Goal: Information Seeking & Learning: Learn about a topic

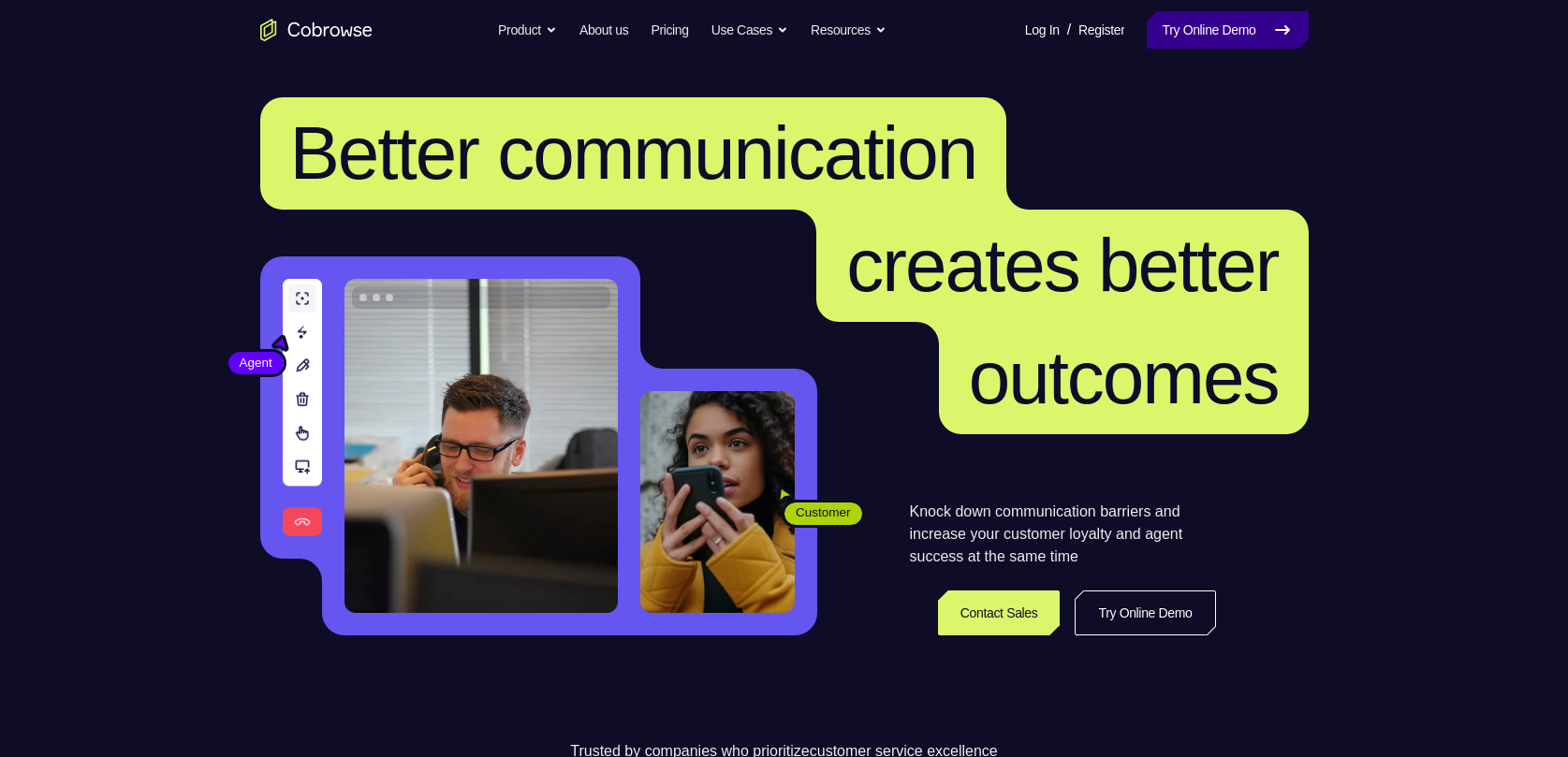
click at [1243, 38] on link "Try Online Demo" at bounding box center [1227, 30] width 161 height 38
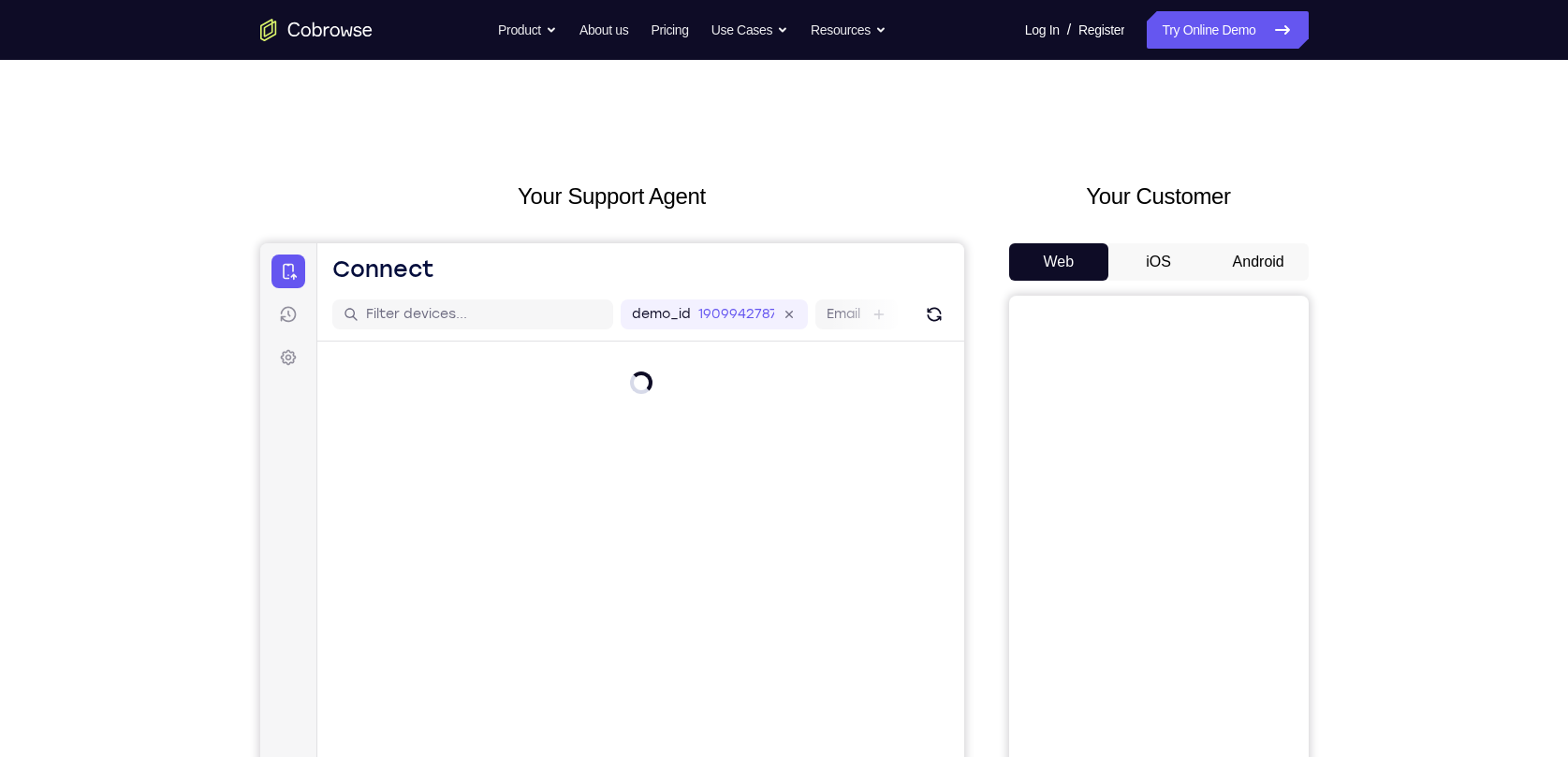
click at [1251, 268] on button "Android" at bounding box center [1259, 262] width 100 height 38
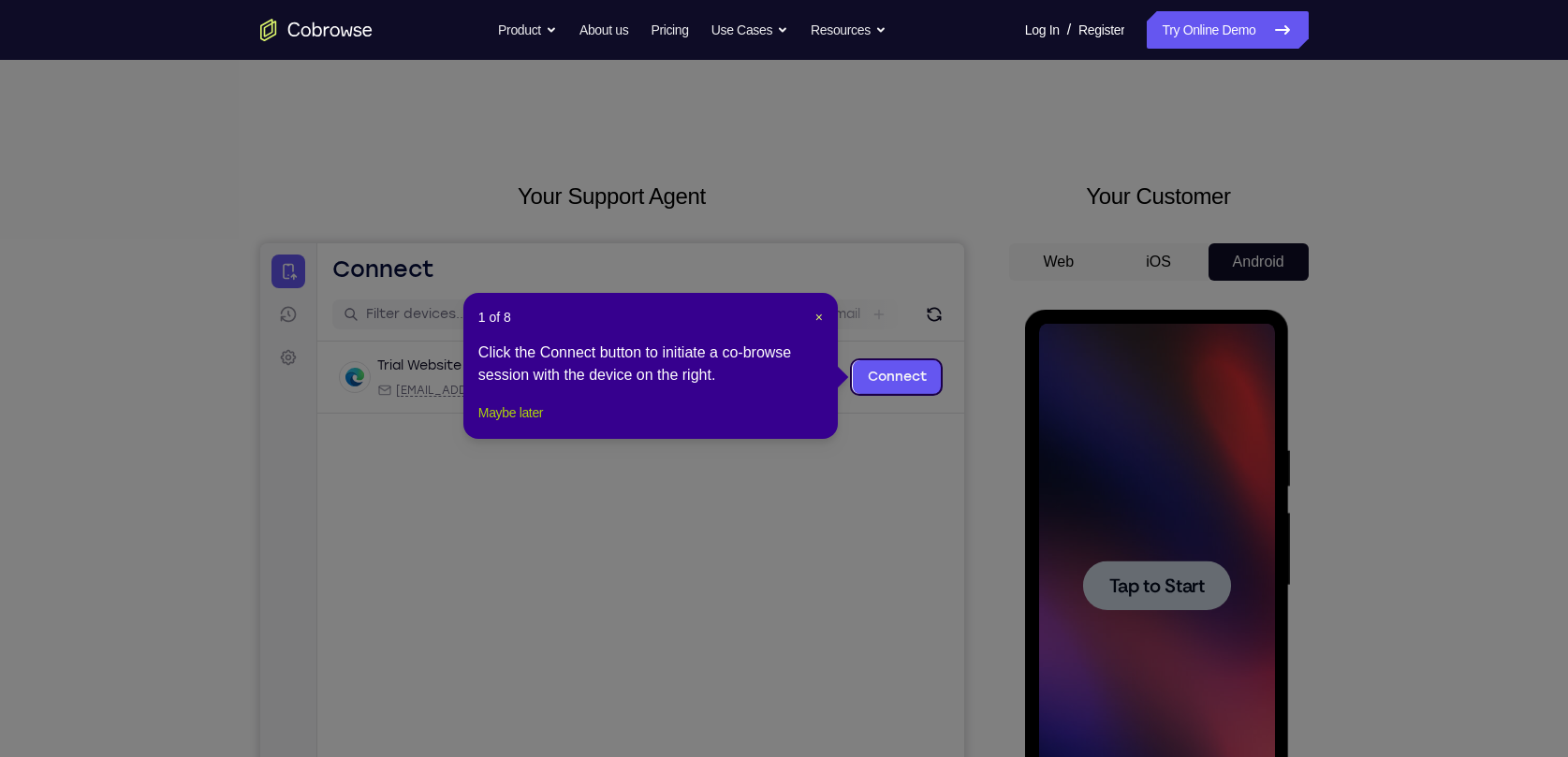
drag, startPoint x: 529, startPoint y: 430, endPoint x: 670, endPoint y: 250, distance: 228.7
click at [529, 424] on button "Maybe later" at bounding box center [510, 412] width 65 height 22
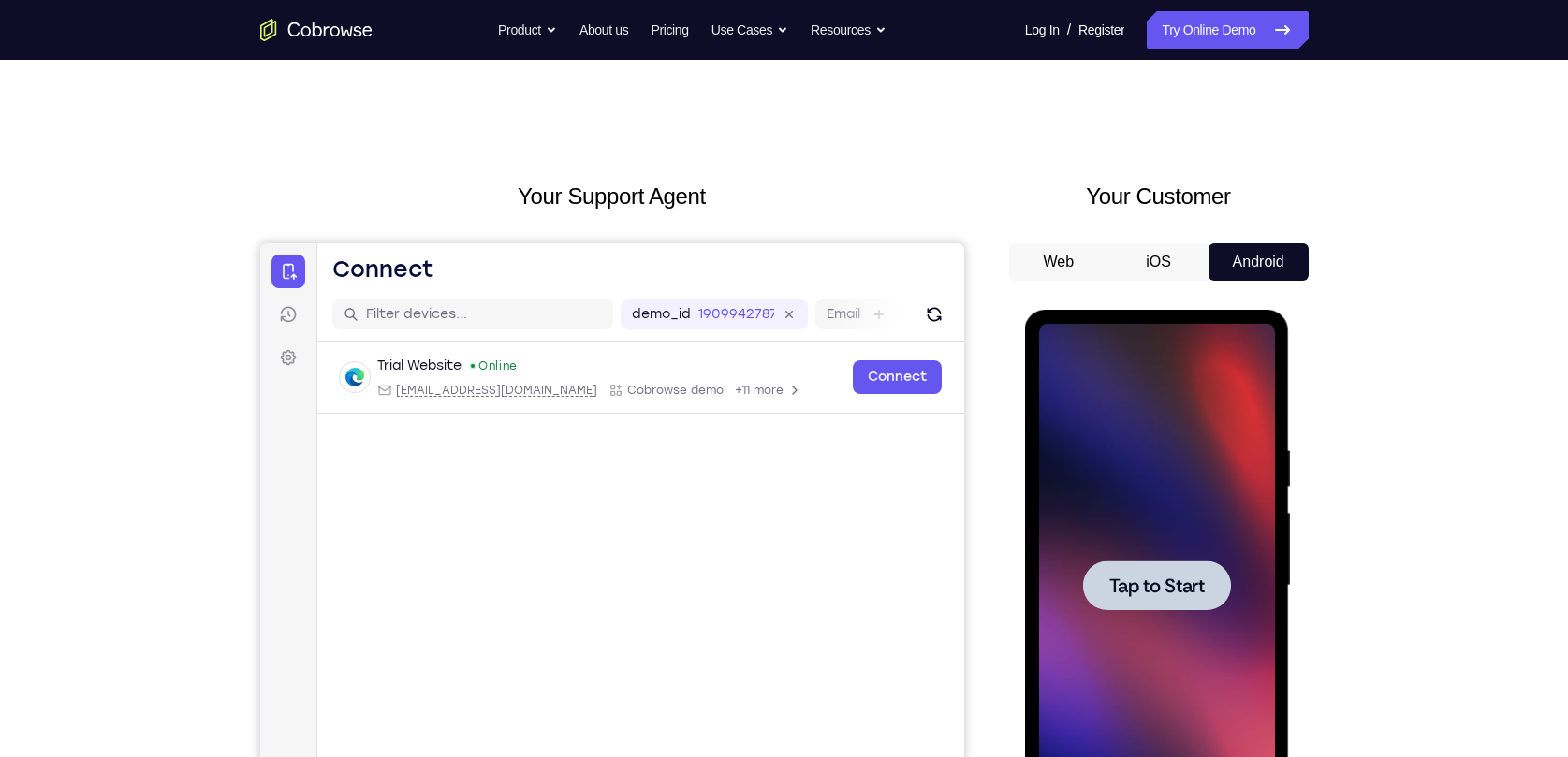
click at [1152, 551] on div at bounding box center [1157, 586] width 236 height 524
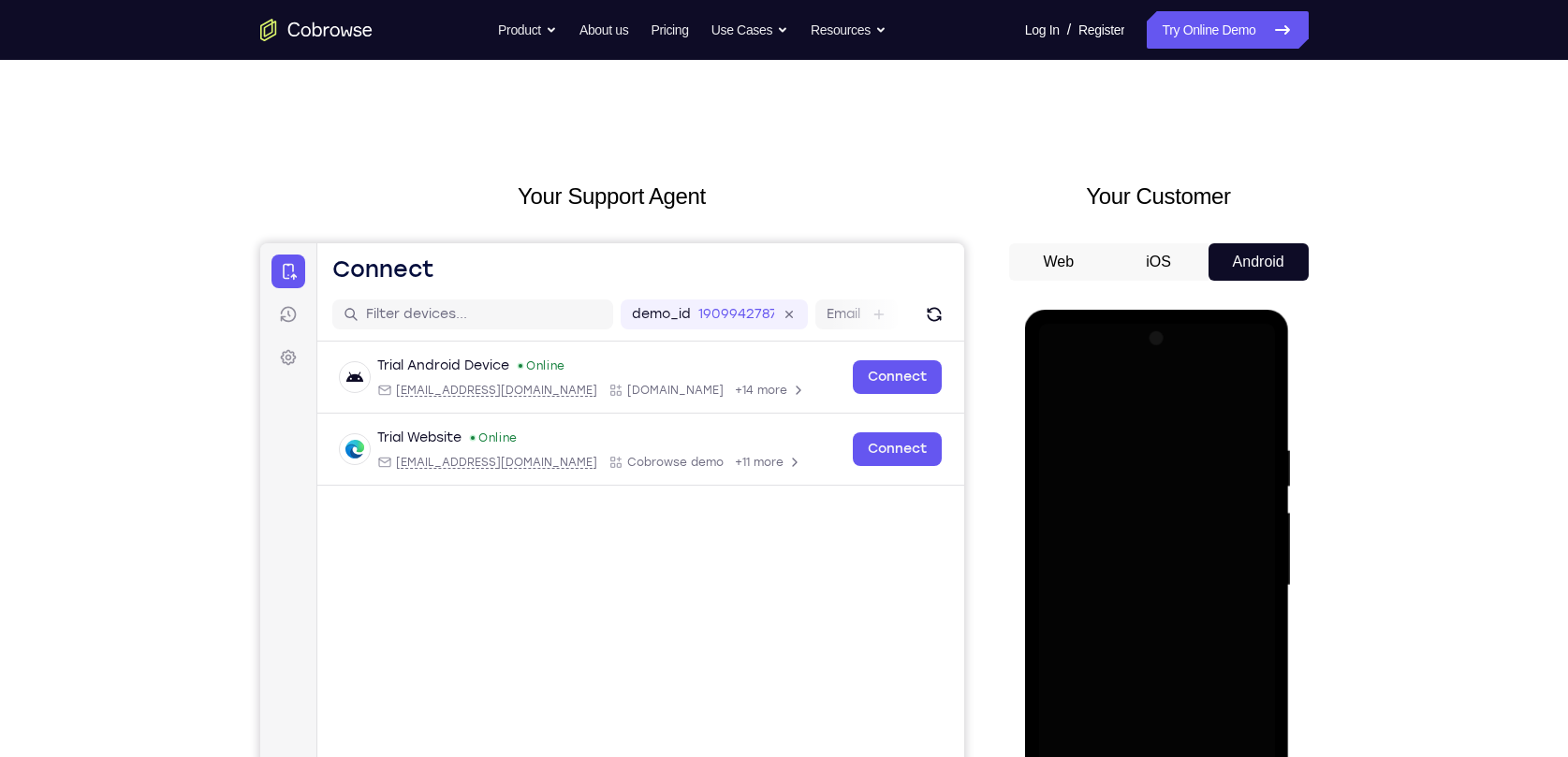
click at [1227, 483] on div at bounding box center [1157, 586] width 236 height 524
click at [1170, 267] on button "iOS" at bounding box center [1159, 262] width 100 height 38
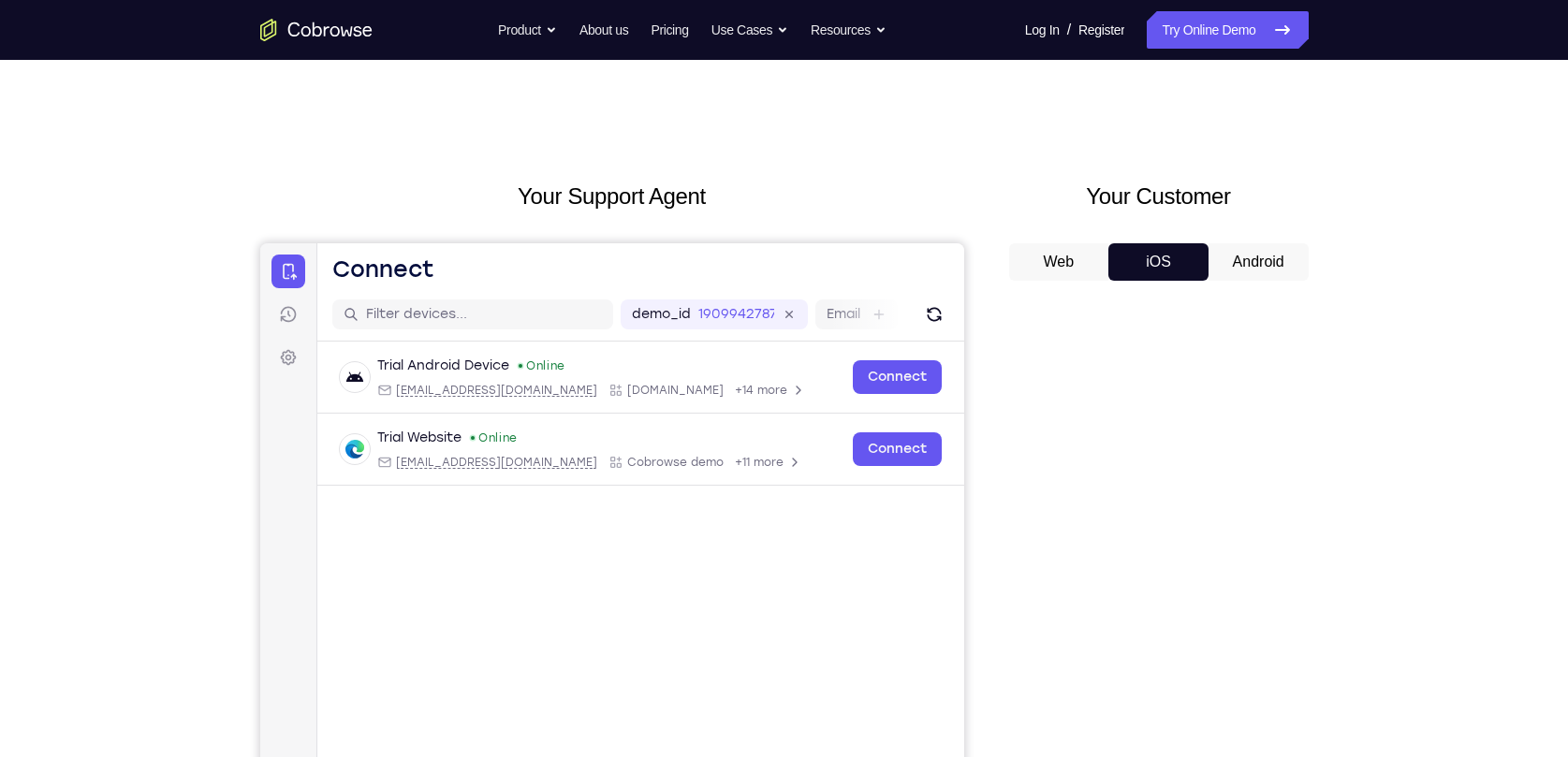
click at [1249, 257] on button "Android" at bounding box center [1259, 262] width 100 height 38
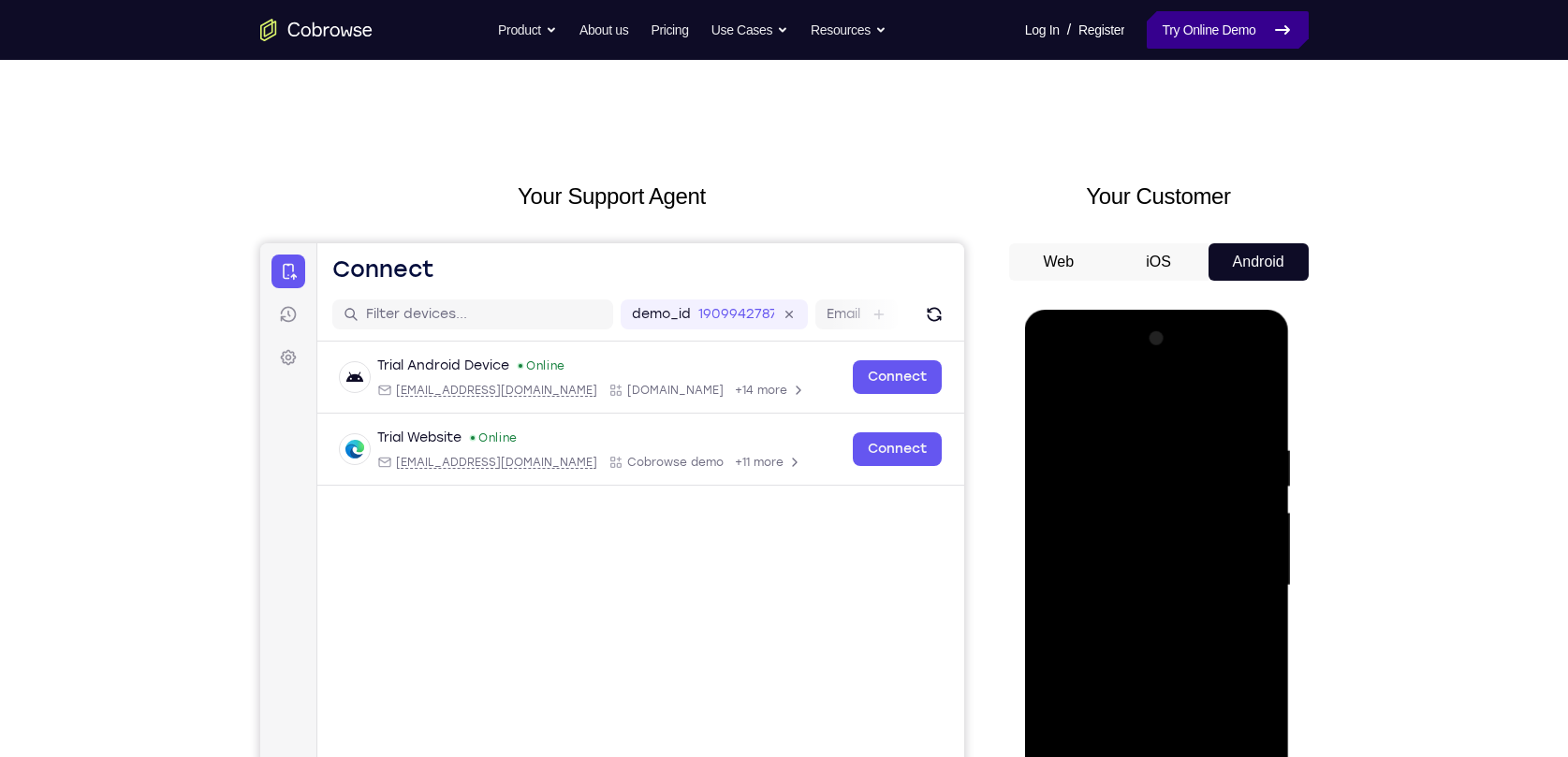
click at [1207, 45] on link "Try Online Demo" at bounding box center [1227, 30] width 161 height 38
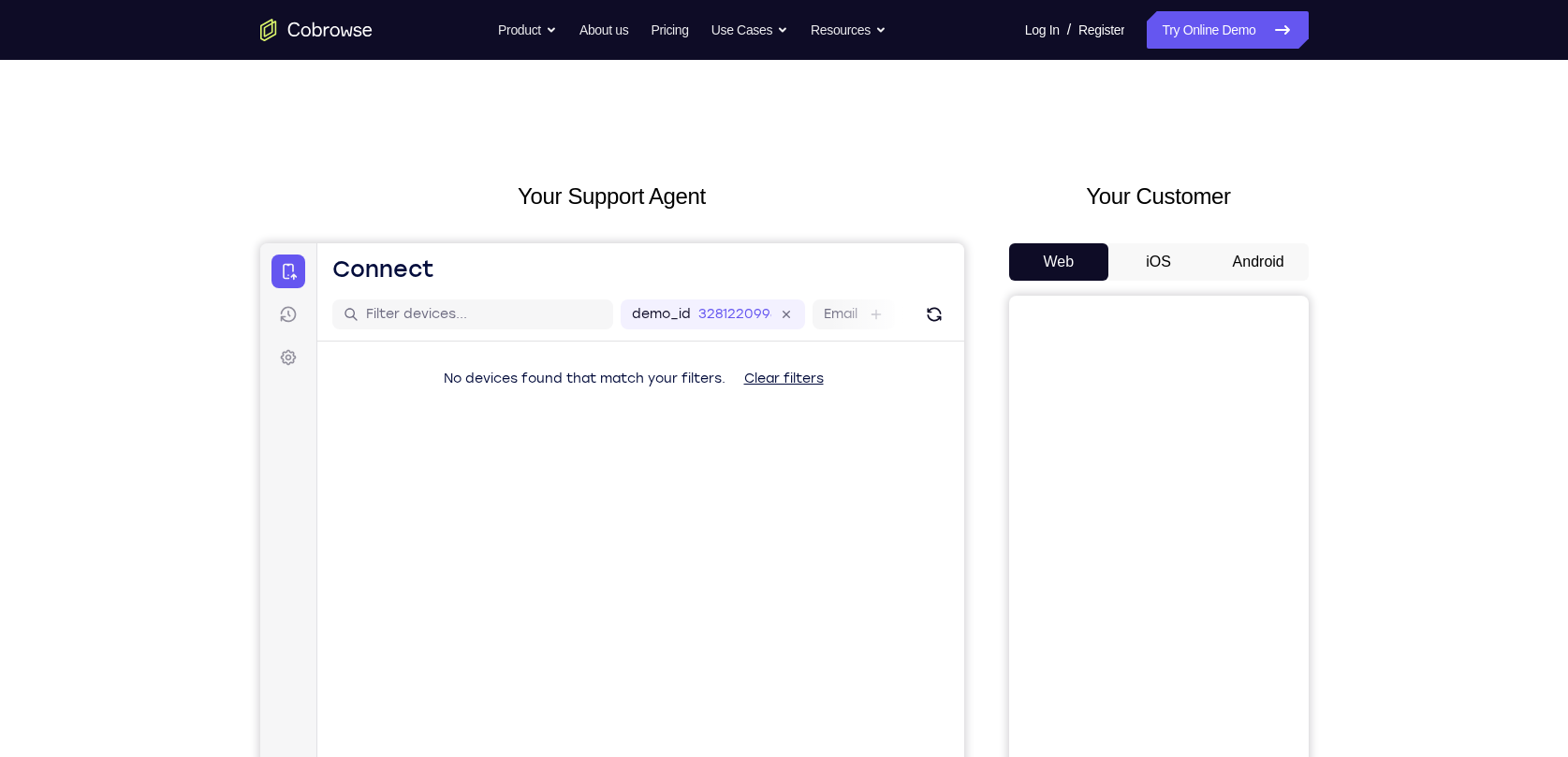
click at [1225, 256] on button "Android" at bounding box center [1259, 262] width 100 height 38
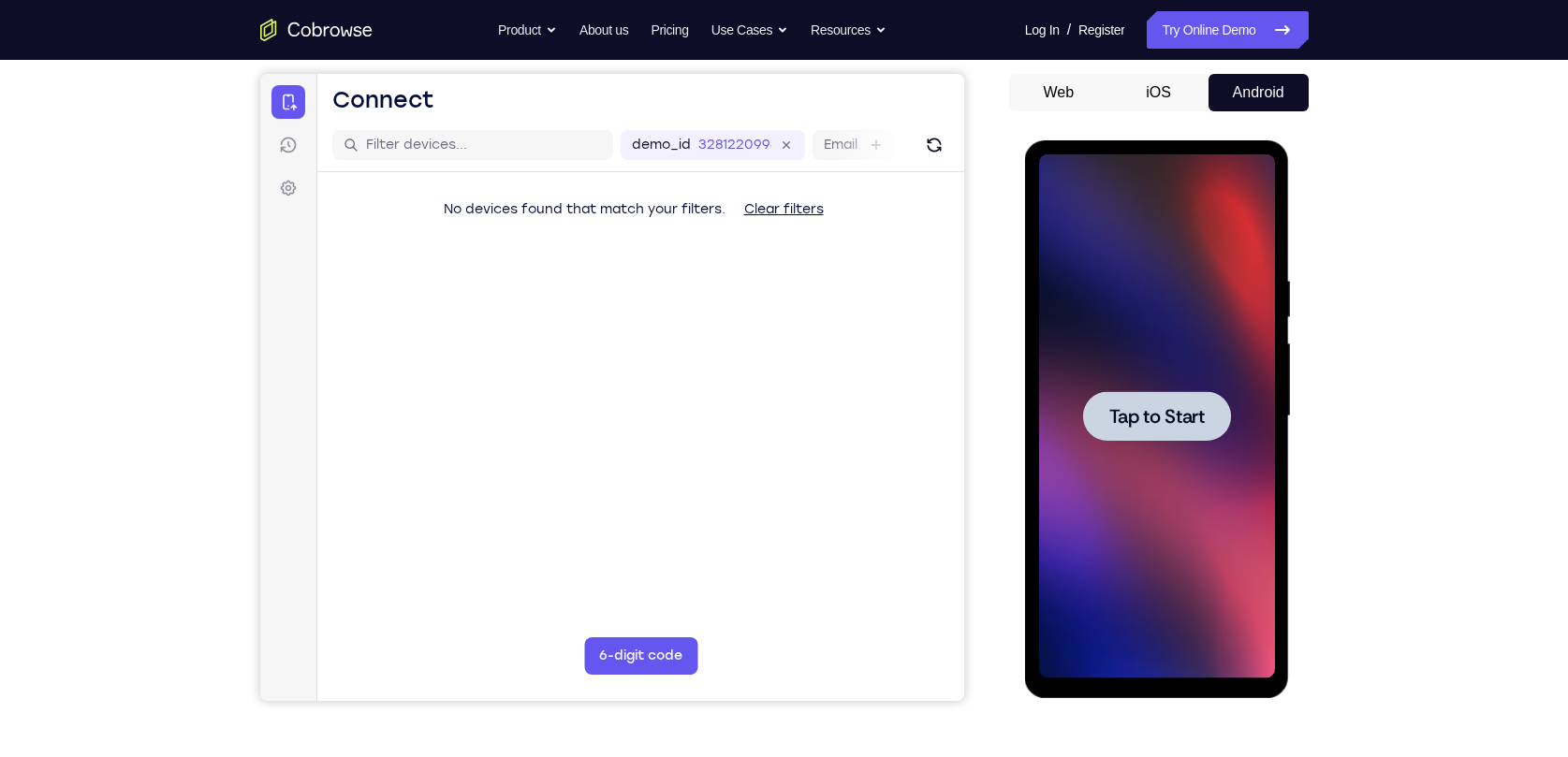
click at [1230, 353] on div at bounding box center [1157, 416] width 236 height 524
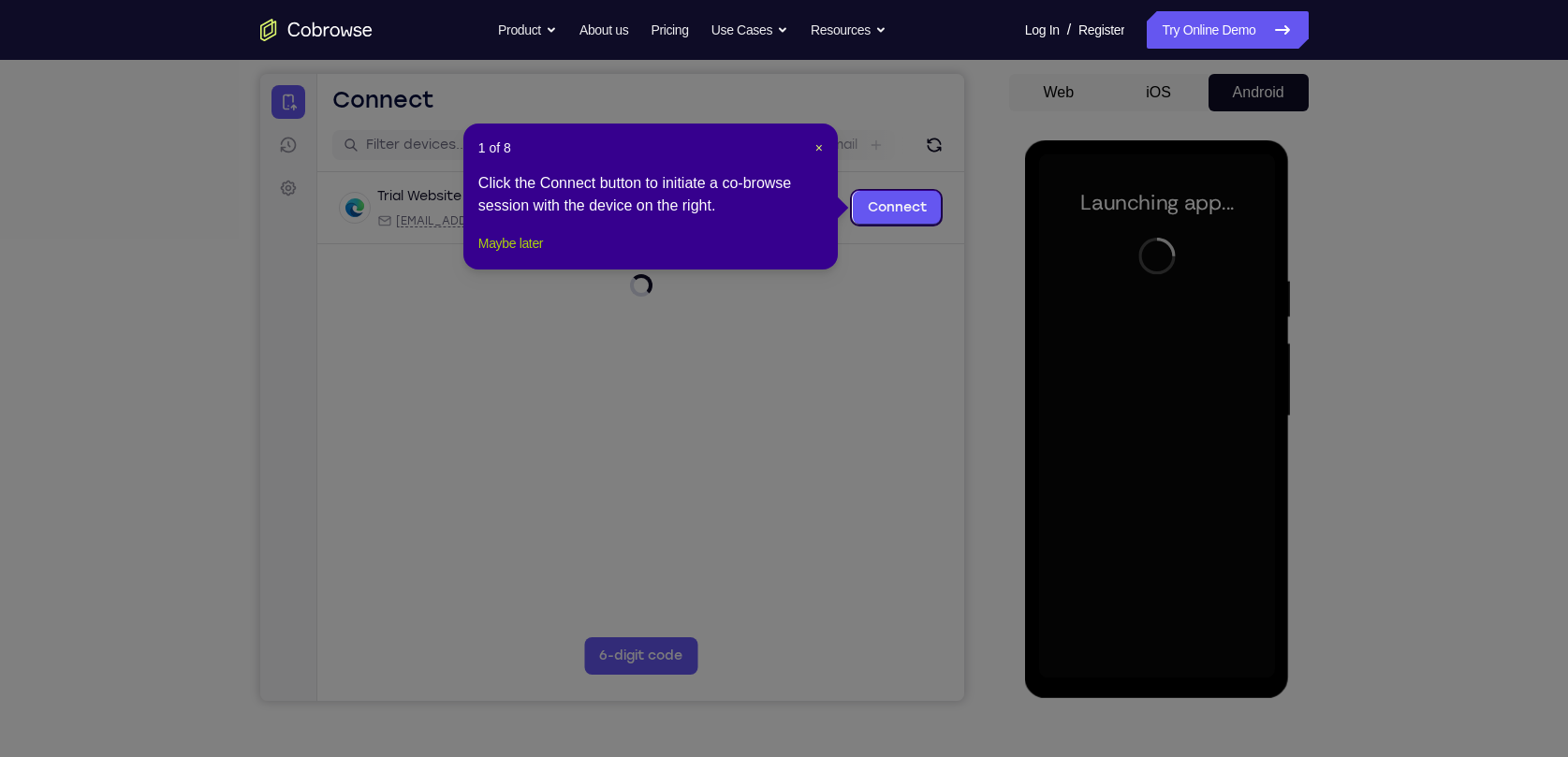
click at [530, 254] on button "Maybe later" at bounding box center [510, 243] width 65 height 22
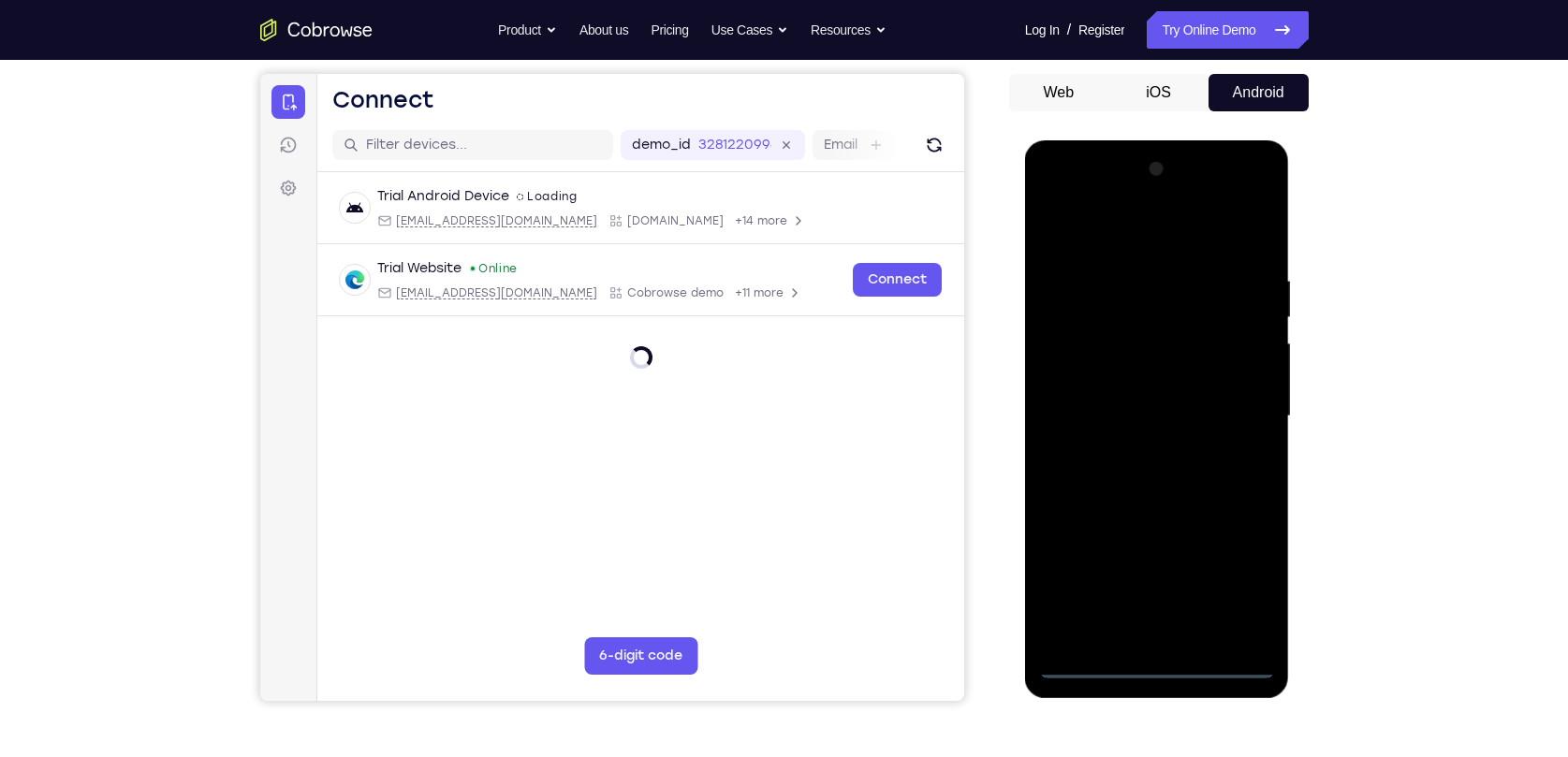
click at [1160, 663] on div at bounding box center [1157, 416] width 236 height 524
click at [1232, 598] on div at bounding box center [1157, 416] width 236 height 524
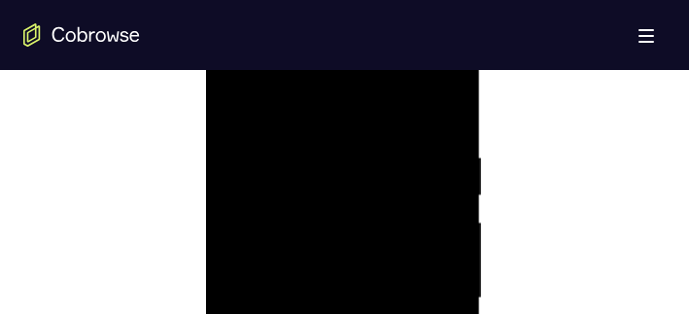
scroll to position [1090, 0]
click at [328, 83] on div at bounding box center [343, 259] width 245 height 544
click at [332, 75] on div at bounding box center [343, 259] width 245 height 544
click at [426, 253] on div at bounding box center [343, 259] width 245 height 544
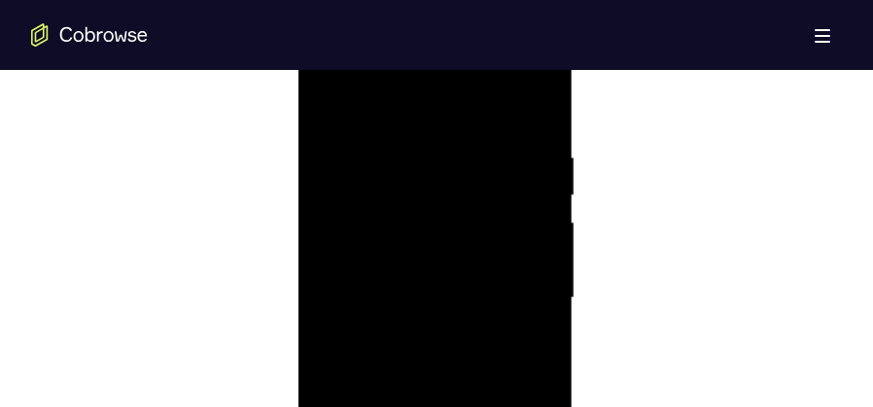
click at [416, 333] on div at bounding box center [434, 298] width 245 height 544
click at [469, 281] on div at bounding box center [434, 298] width 245 height 544
click at [476, 290] on div at bounding box center [434, 298] width 245 height 544
click at [441, 364] on div at bounding box center [434, 298] width 245 height 544
click at [441, 354] on div at bounding box center [434, 298] width 245 height 544
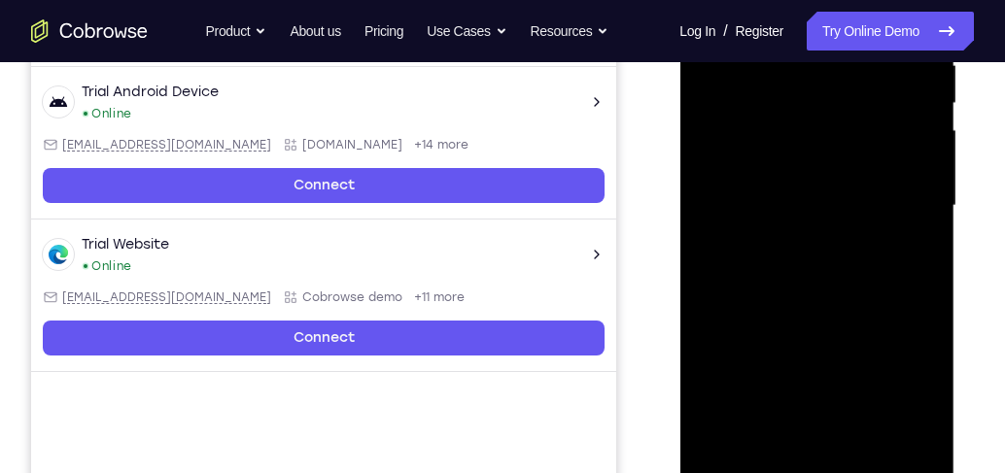
scroll to position [402, 0]
click at [846, 268] on div at bounding box center [816, 206] width 245 height 544
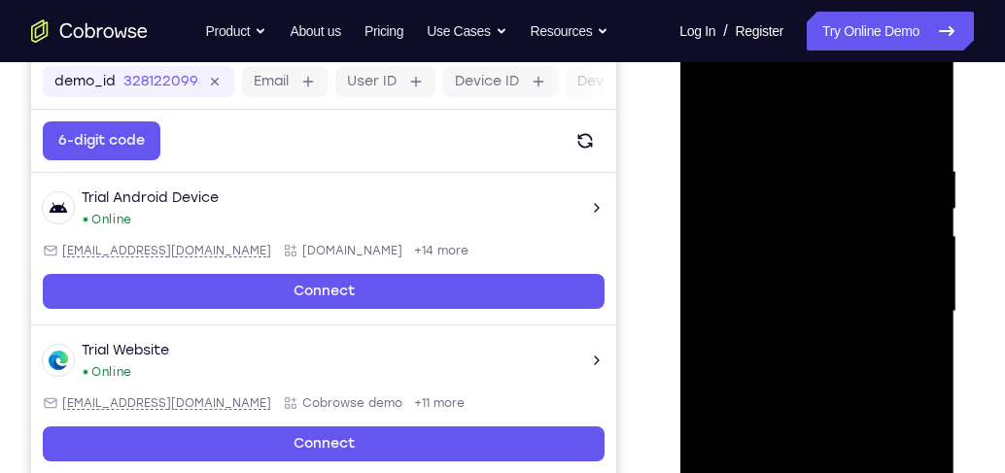
scroll to position [292, 0]
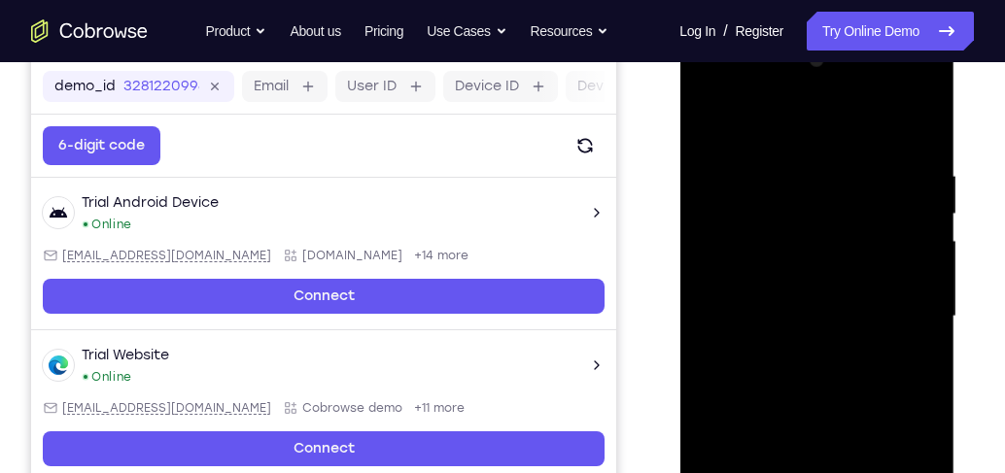
drag, startPoint x: 772, startPoint y: 128, endPoint x: 775, endPoint y: 54, distance: 73.9
click at [775, 54] on div at bounding box center [816, 317] width 245 height 544
click at [823, 135] on div at bounding box center [816, 317] width 245 height 544
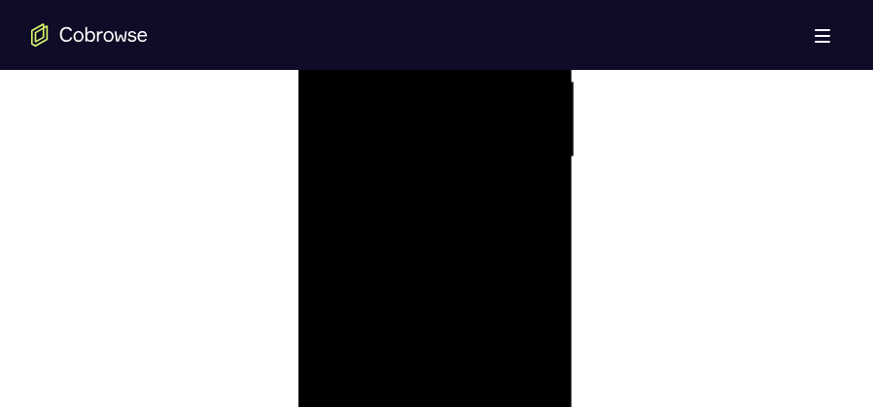
scroll to position [1319, 0]
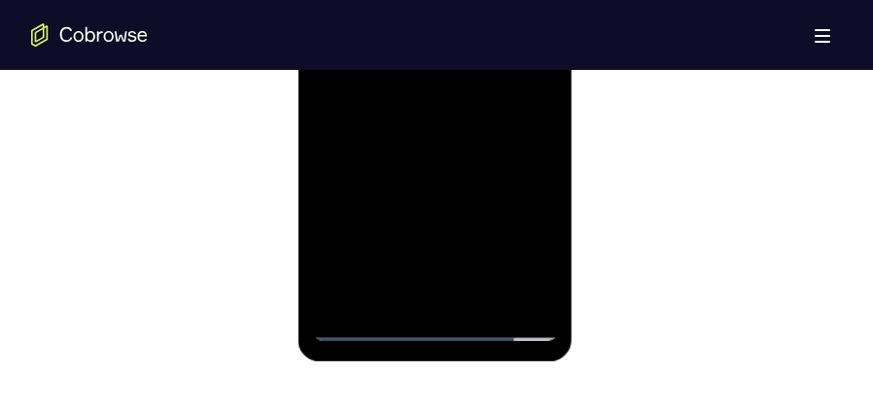
click at [459, 139] on div at bounding box center [434, 69] width 245 height 544
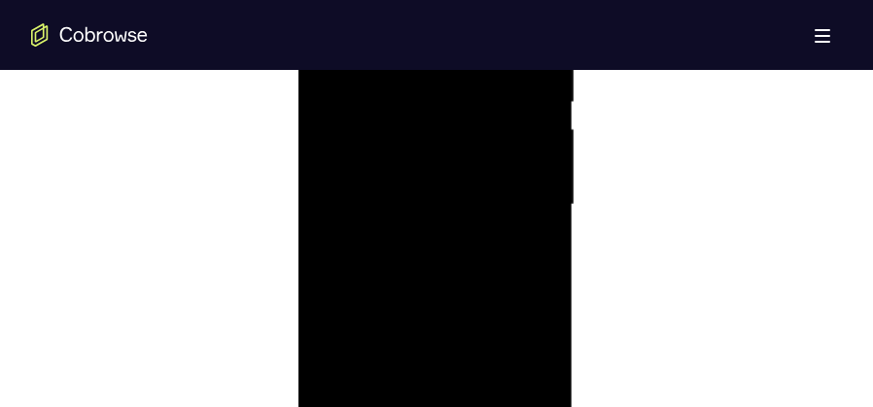
scroll to position [1368, 0]
click at [445, 294] on div at bounding box center [434, 215] width 245 height 544
click at [479, 397] on div at bounding box center [434, 166] width 245 height 544
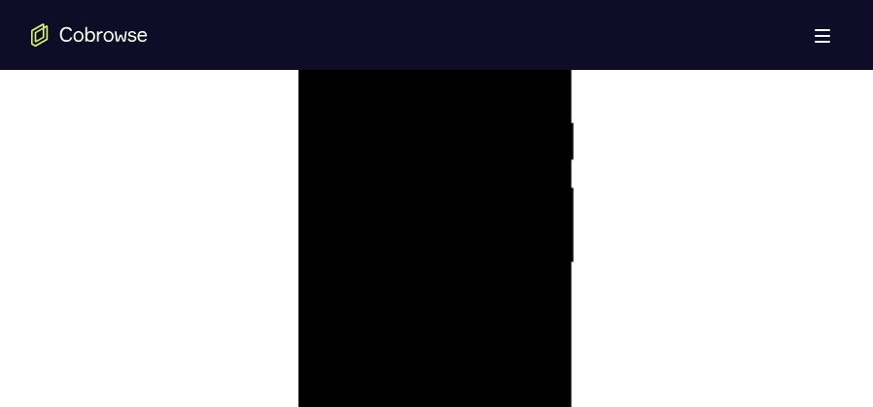
click at [408, 372] on div at bounding box center [434, 263] width 245 height 544
click at [446, 257] on div at bounding box center [434, 263] width 245 height 544
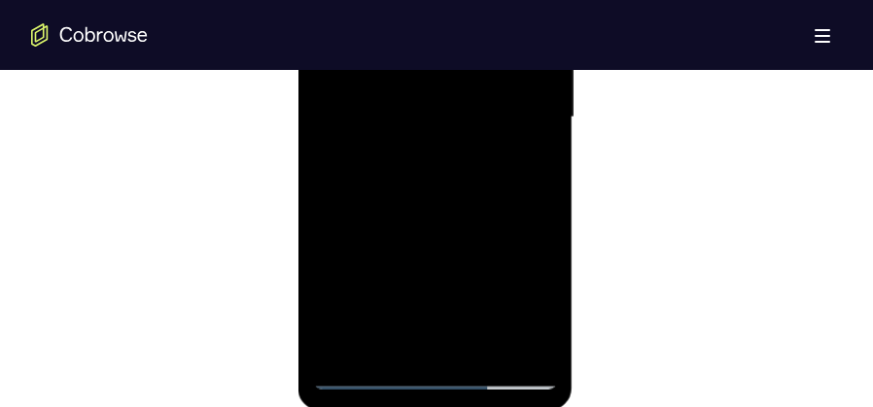
click at [390, 345] on div at bounding box center [434, 117] width 245 height 544
click at [495, 225] on div at bounding box center [434, 117] width 245 height 544
click at [523, 150] on div at bounding box center [434, 117] width 245 height 544
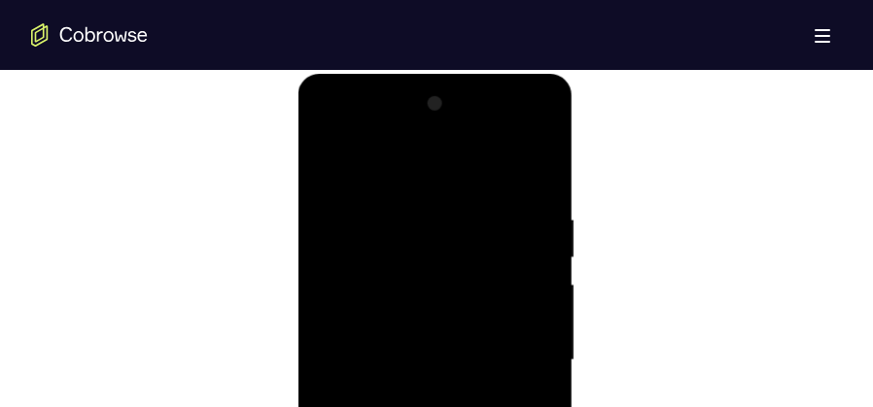
click at [327, 166] on div at bounding box center [434, 360] width 245 height 544
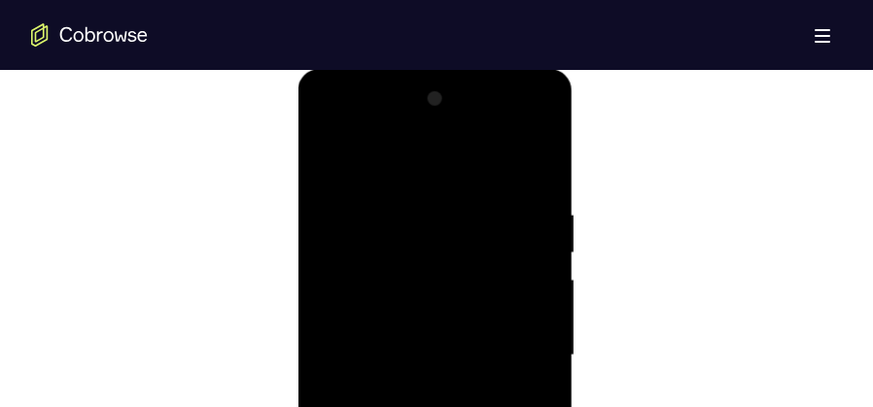
scroll to position [1027, 0]
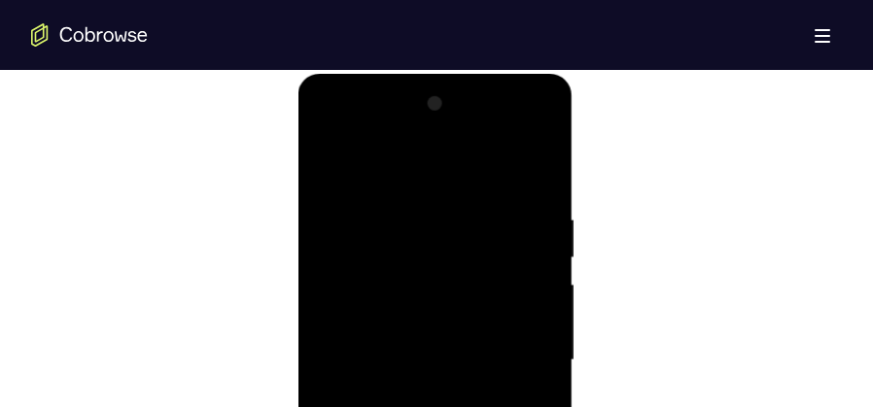
click at [330, 161] on div at bounding box center [434, 360] width 245 height 544
click at [421, 197] on div at bounding box center [434, 360] width 245 height 544
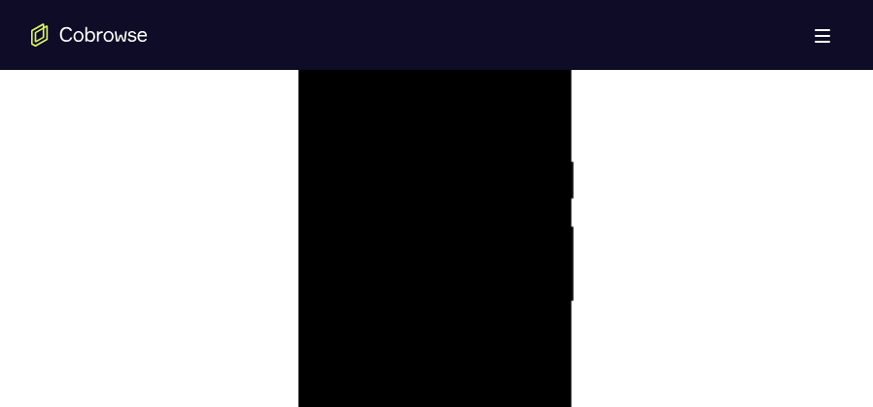
scroll to position [1173, 0]
click at [517, 199] on div at bounding box center [434, 215] width 245 height 544
click at [524, 197] on div at bounding box center [434, 215] width 245 height 544
click at [534, 387] on div at bounding box center [434, 166] width 245 height 544
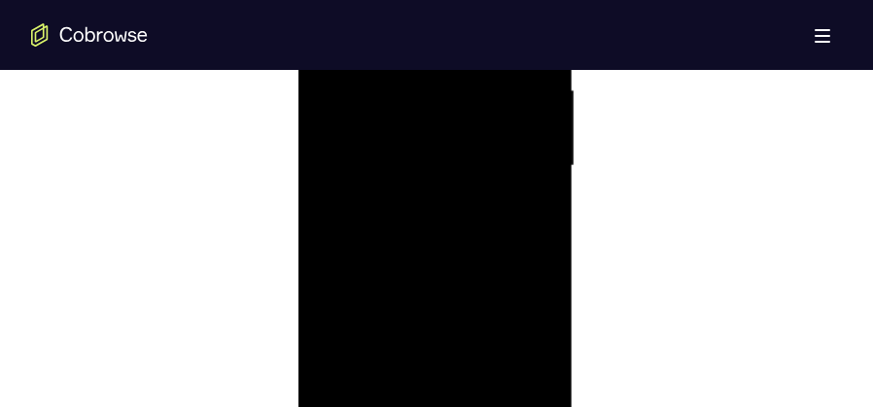
click at [518, 198] on div at bounding box center [434, 166] width 245 height 544
click at [528, 217] on div at bounding box center [434, 312] width 245 height 544
click at [548, 224] on div at bounding box center [434, 263] width 245 height 544
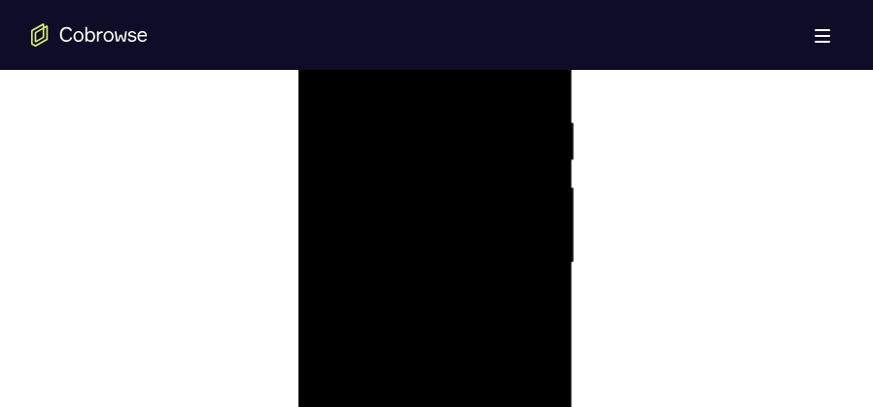
click at [548, 224] on div at bounding box center [434, 263] width 245 height 544
click at [330, 246] on div at bounding box center [434, 263] width 245 height 544
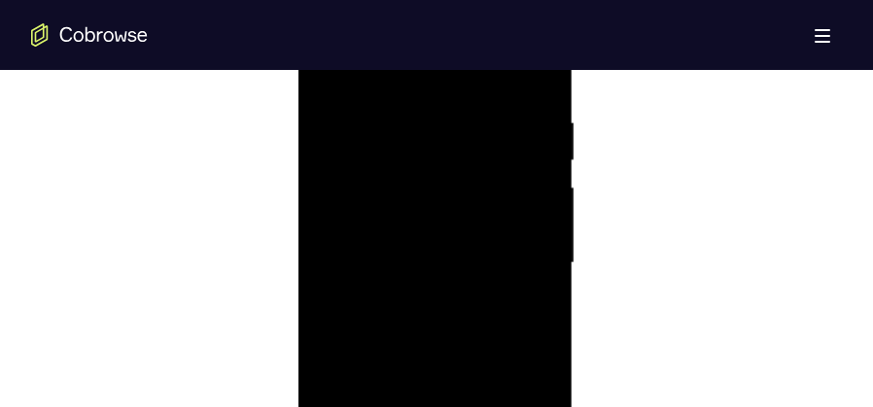
click at [330, 246] on div at bounding box center [434, 263] width 245 height 544
click at [525, 239] on div at bounding box center [434, 215] width 245 height 544
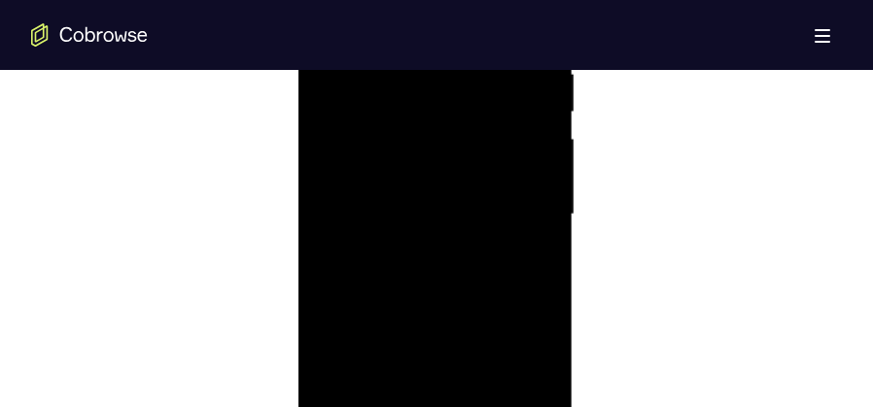
click at [525, 239] on div at bounding box center [434, 215] width 245 height 544
click at [329, 282] on div at bounding box center [434, 215] width 245 height 544
click at [536, 257] on div at bounding box center [434, 215] width 245 height 544
click at [537, 258] on div at bounding box center [434, 263] width 245 height 544
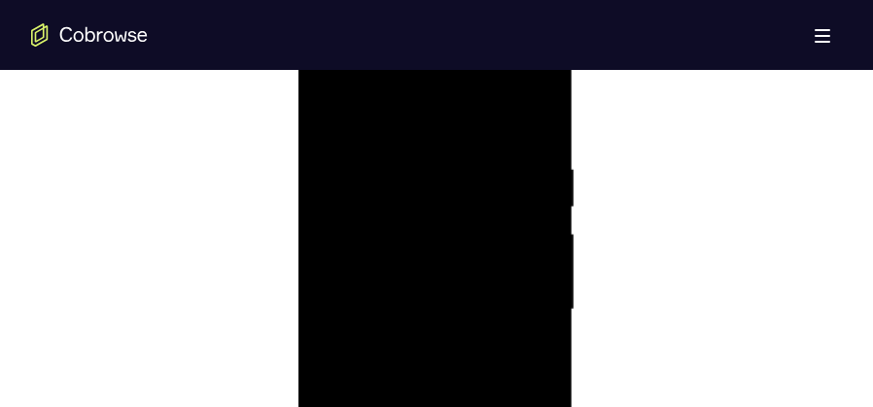
scroll to position [1076, 0]
click at [537, 258] on div at bounding box center [434, 312] width 245 height 544
click at [525, 118] on div at bounding box center [434, 312] width 245 height 544
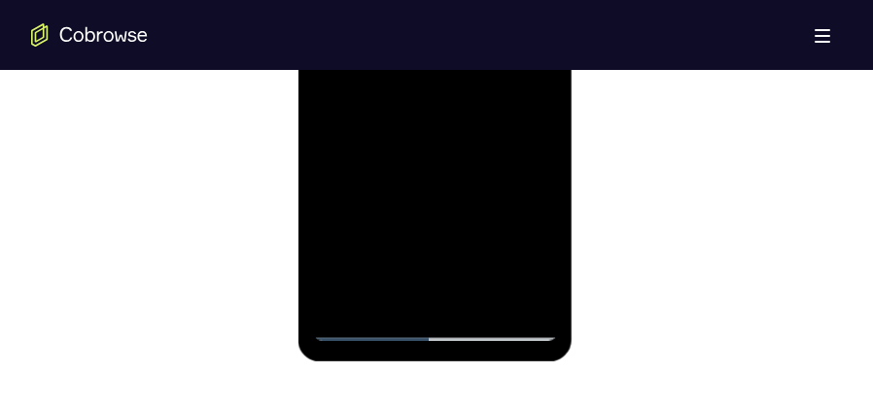
click at [480, 295] on div at bounding box center [434, 69] width 245 height 544
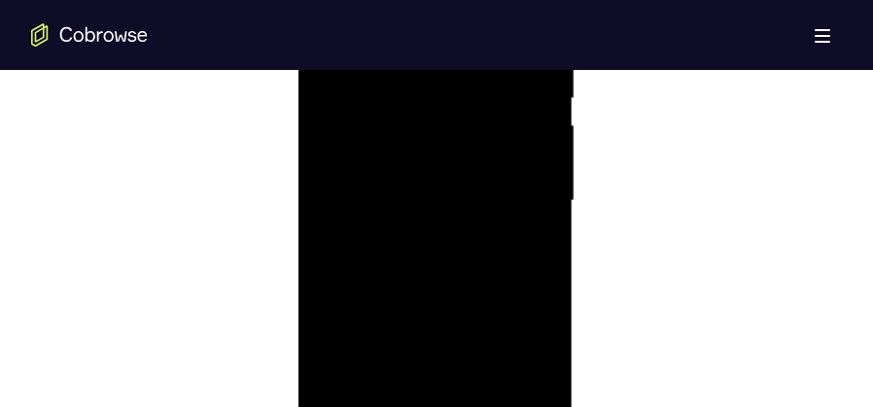
scroll to position [1173, 0]
click at [343, 197] on div at bounding box center [434, 215] width 245 height 544
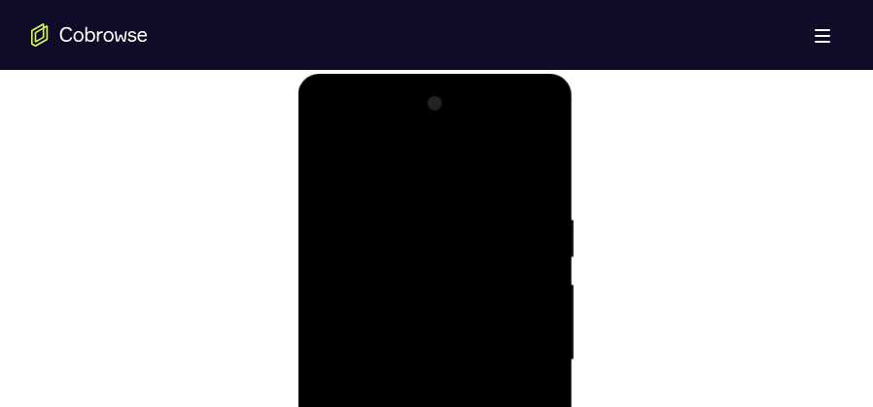
click at [322, 170] on div at bounding box center [434, 360] width 245 height 544
click at [325, 170] on div at bounding box center [434, 360] width 245 height 544
click at [437, 187] on div at bounding box center [434, 360] width 245 height 544
drag, startPoint x: 442, startPoint y: 380, endPoint x: 454, endPoint y: 382, distance: 11.8
click at [446, 388] on div at bounding box center [434, 360] width 245 height 544
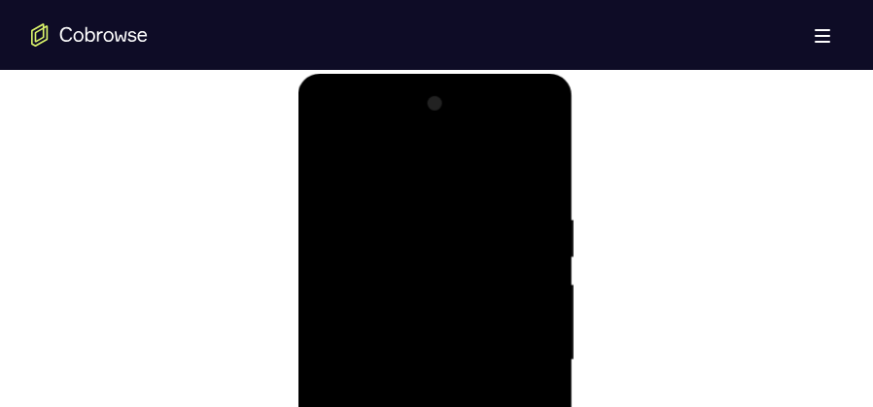
click at [531, 173] on div at bounding box center [434, 360] width 245 height 544
click at [544, 163] on div at bounding box center [434, 360] width 245 height 544
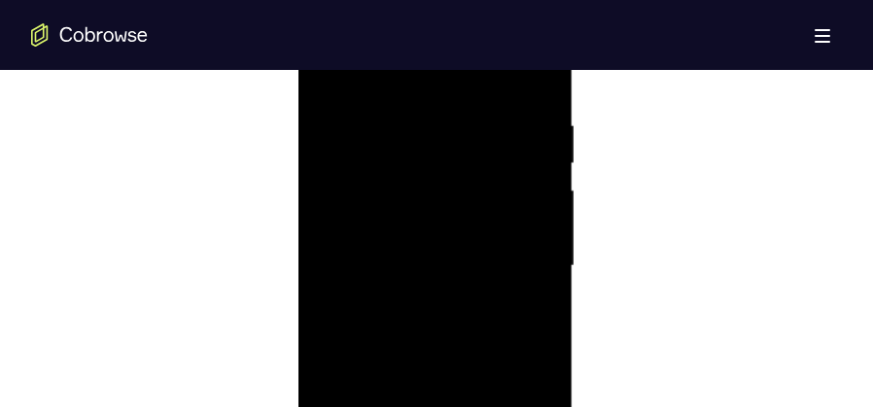
scroll to position [1125, 0]
click at [387, 172] on div at bounding box center [434, 263] width 245 height 544
drag, startPoint x: 405, startPoint y: 278, endPoint x: 396, endPoint y: 90, distance: 187.8
click at [396, 90] on div at bounding box center [434, 263] width 245 height 544
drag, startPoint x: 402, startPoint y: 174, endPoint x: 421, endPoint y: 353, distance: 179.8
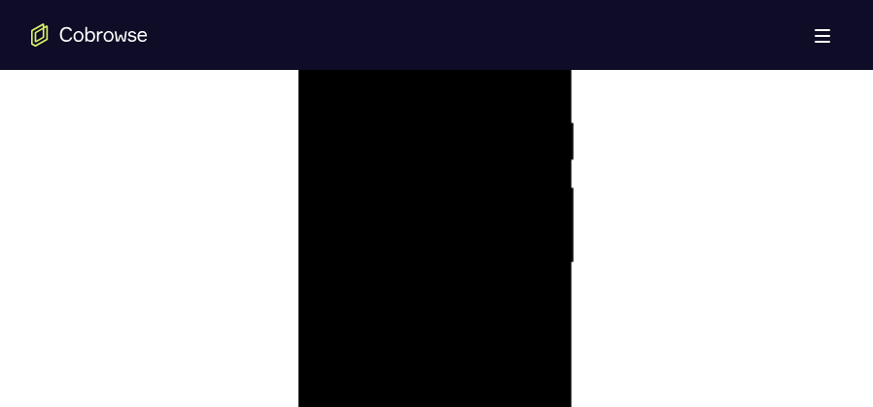
click at [421, 353] on div at bounding box center [434, 263] width 245 height 544
click at [329, 75] on div at bounding box center [434, 263] width 245 height 544
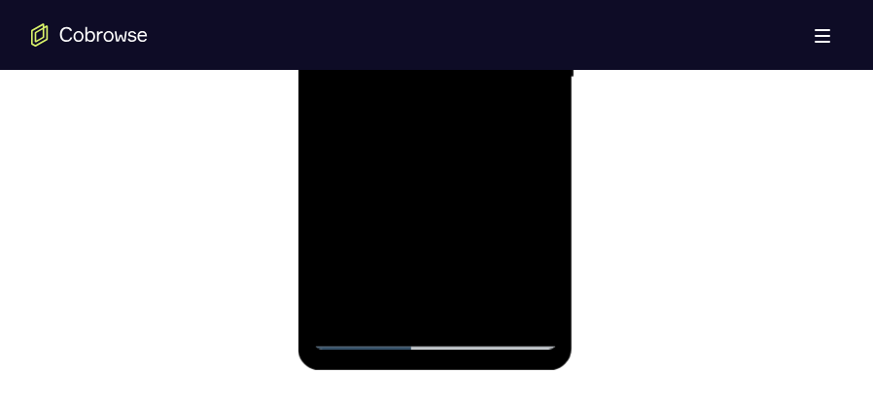
scroll to position [1319, 0]
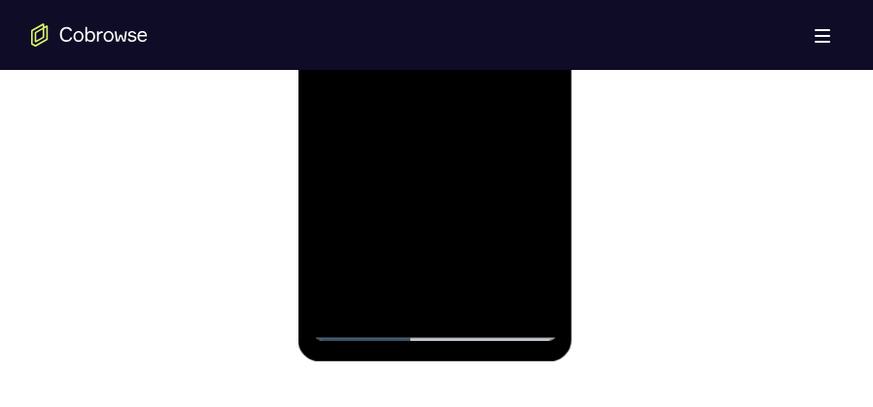
click at [528, 298] on div at bounding box center [434, 69] width 245 height 544
click at [345, 302] on div at bounding box center [434, 69] width 245 height 544
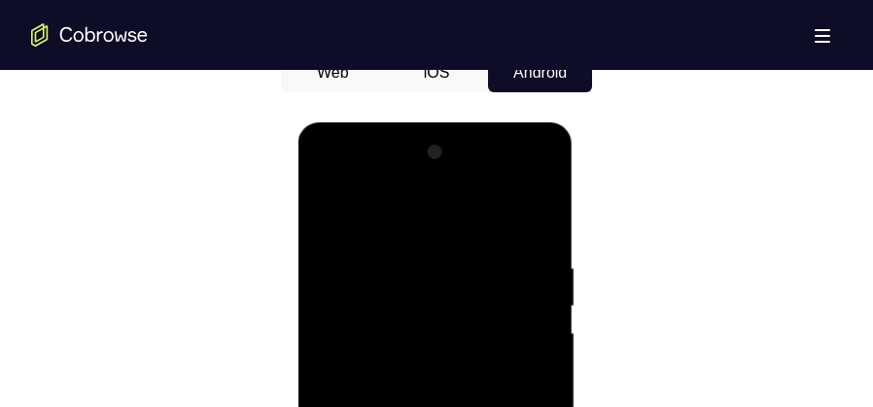
scroll to position [979, 0]
drag, startPoint x: 480, startPoint y: 258, endPoint x: 519, endPoint y: 432, distance: 178.3
click at [519, 432] on div at bounding box center [434, 409] width 245 height 544
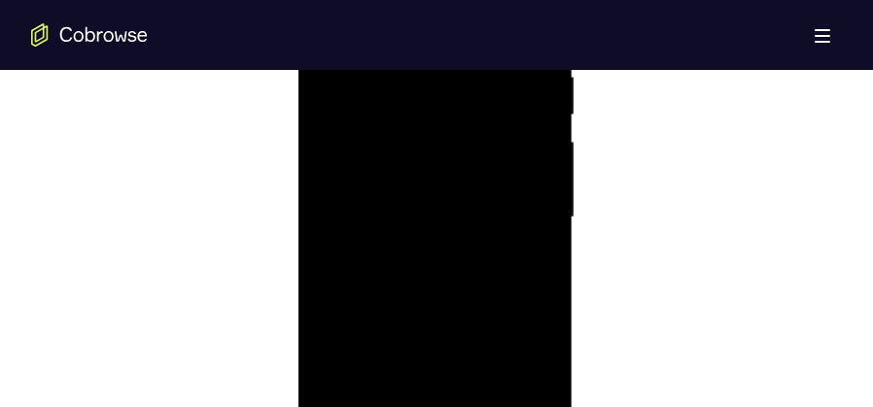
scroll to position [1222, 0]
click at [536, 238] on div at bounding box center [434, 166] width 245 height 544
drag, startPoint x: 510, startPoint y: 303, endPoint x: 492, endPoint y: 142, distance: 162.4
click at [492, 142] on div at bounding box center [434, 166] width 245 height 544
drag, startPoint x: 477, startPoint y: 301, endPoint x: 471, endPoint y: 110, distance: 191.6
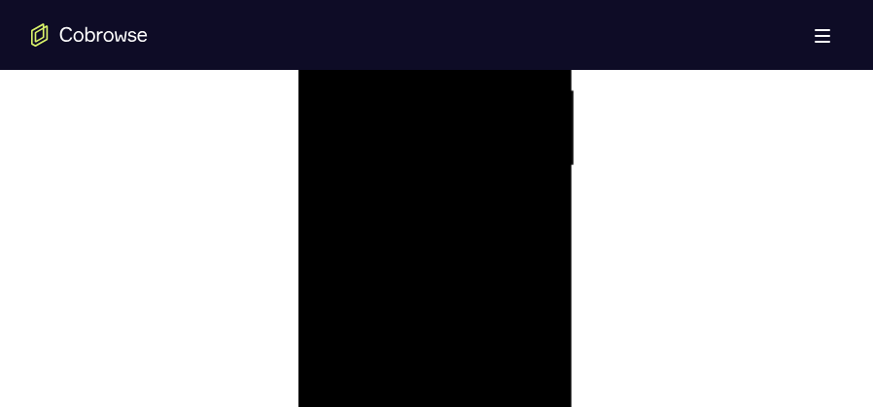
click at [471, 110] on div at bounding box center [434, 166] width 245 height 544
drag, startPoint x: 456, startPoint y: 191, endPoint x: 457, endPoint y: 126, distance: 65.1
click at [457, 126] on div at bounding box center [434, 166] width 245 height 544
drag, startPoint x: 474, startPoint y: 272, endPoint x: 461, endPoint y: 121, distance: 152.2
click at [461, 121] on div at bounding box center [434, 166] width 245 height 544
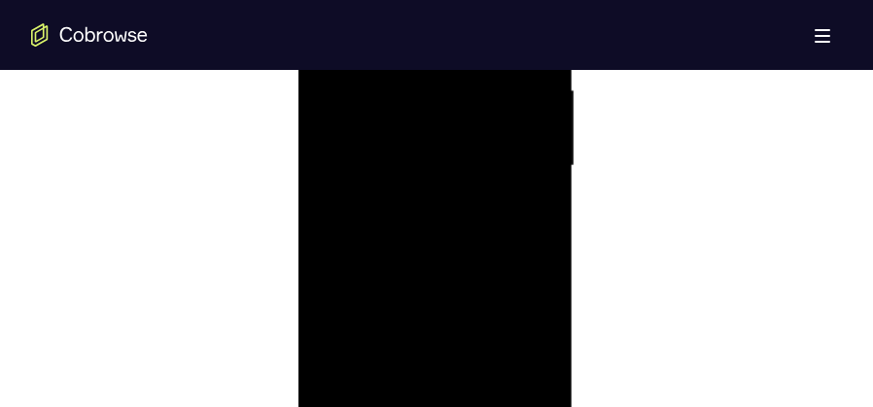
drag, startPoint x: 462, startPoint y: 174, endPoint x: 460, endPoint y: 279, distance: 105.0
click at [460, 279] on div at bounding box center [434, 166] width 245 height 544
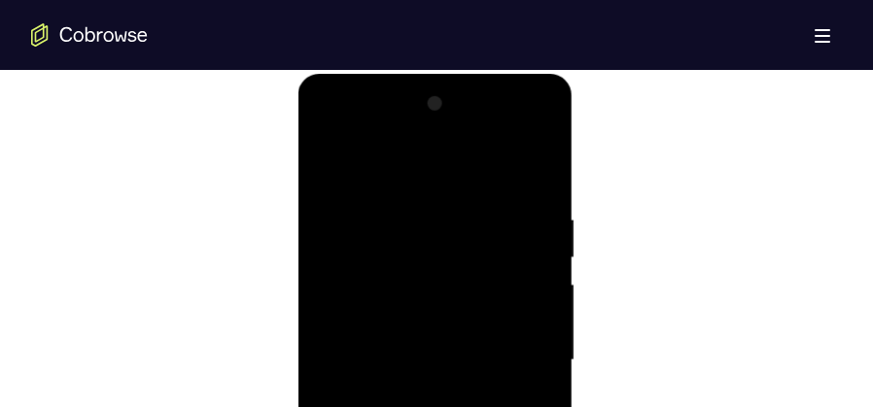
drag, startPoint x: 481, startPoint y: 233, endPoint x: 478, endPoint y: 395, distance: 161.4
click at [478, 395] on div at bounding box center [434, 360] width 245 height 544
drag, startPoint x: 472, startPoint y: 243, endPoint x: 481, endPoint y: 323, distance: 80.2
click at [481, 323] on div at bounding box center [434, 360] width 245 height 544
drag, startPoint x: 490, startPoint y: 235, endPoint x: 493, endPoint y: 269, distance: 34.1
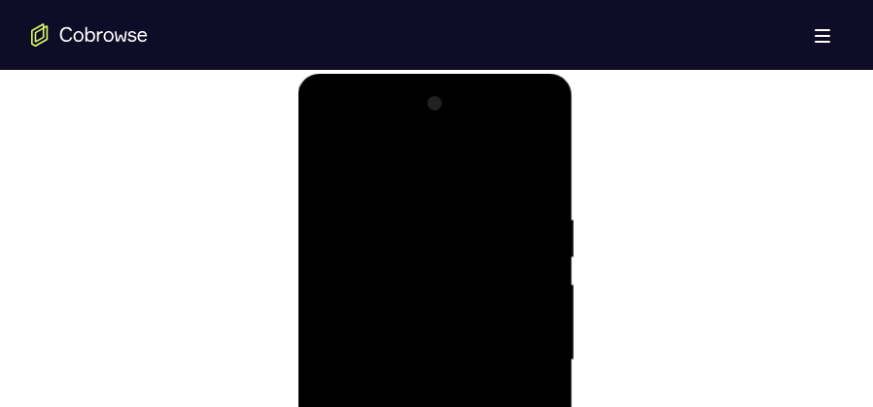
click at [493, 269] on div at bounding box center [434, 360] width 245 height 544
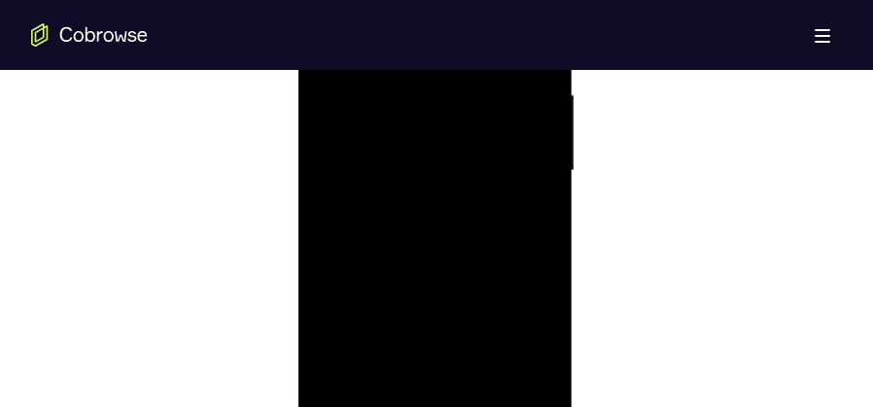
scroll to position [1222, 0]
click at [547, 199] on div at bounding box center [434, 166] width 245 height 544
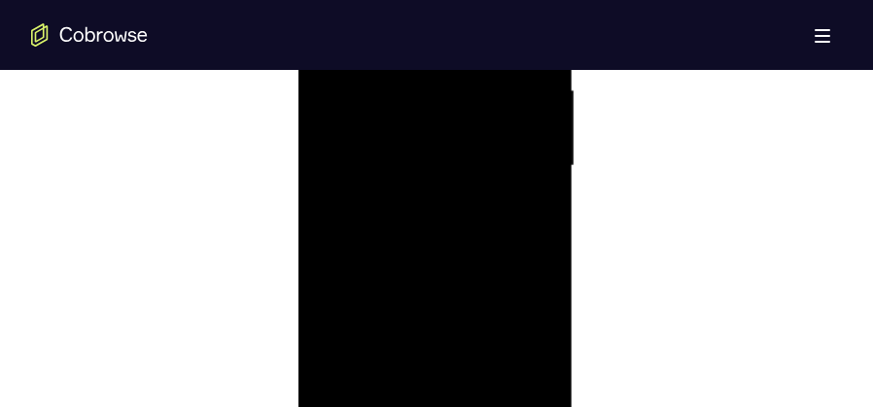
click at [547, 199] on div at bounding box center [434, 166] width 245 height 544
drag, startPoint x: 484, startPoint y: 208, endPoint x: 545, endPoint y: 400, distance: 202.0
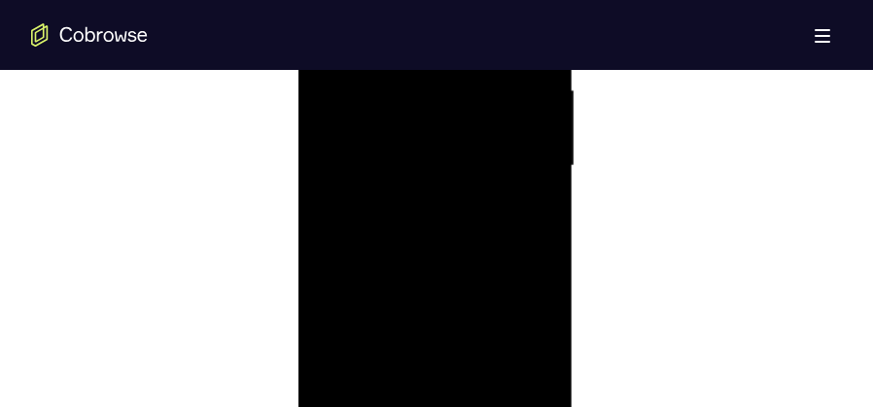
click at [545, 400] on div at bounding box center [434, 166] width 245 height 544
drag, startPoint x: 460, startPoint y: 196, endPoint x: 465, endPoint y: 343, distance: 146.8
click at [465, 343] on div at bounding box center [434, 166] width 245 height 544
drag, startPoint x: 473, startPoint y: 184, endPoint x: 471, endPoint y: 226, distance: 42.8
click at [471, 226] on div at bounding box center [434, 166] width 245 height 544
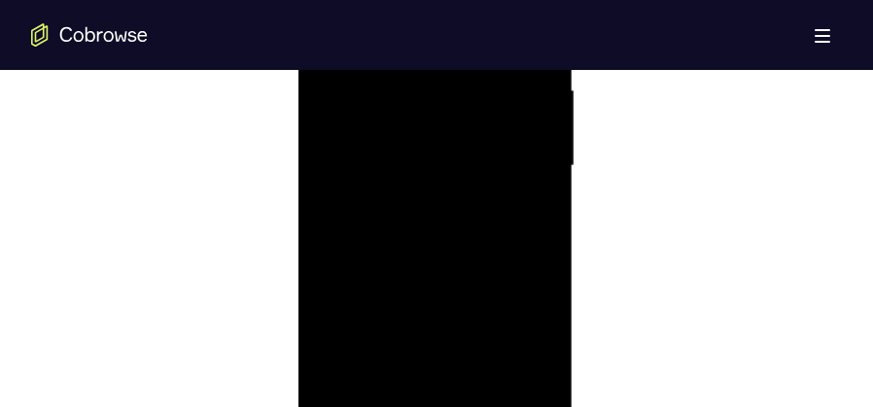
drag, startPoint x: 454, startPoint y: 181, endPoint x: 456, endPoint y: 335, distance: 154.6
click at [456, 335] on div at bounding box center [434, 166] width 245 height 544
drag, startPoint x: 411, startPoint y: 248, endPoint x: 418, endPoint y: 304, distance: 56.8
click at [418, 303] on div at bounding box center [434, 166] width 245 height 544
drag, startPoint x: 407, startPoint y: 191, endPoint x: 407, endPoint y: 256, distance: 64.1
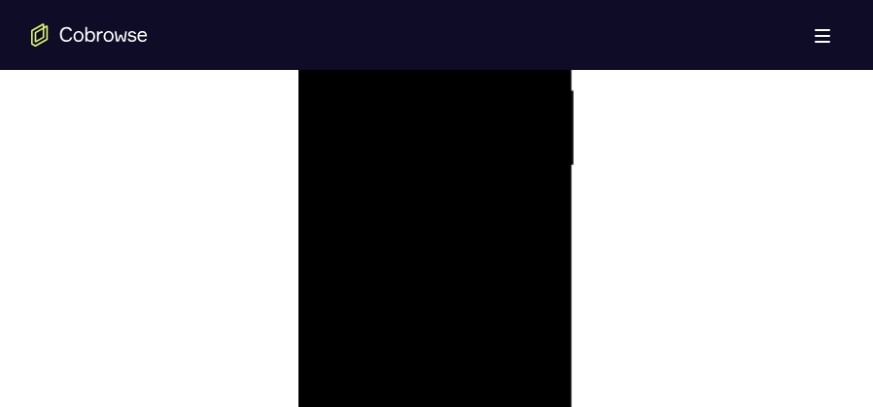
click at [407, 256] on div at bounding box center [434, 166] width 245 height 544
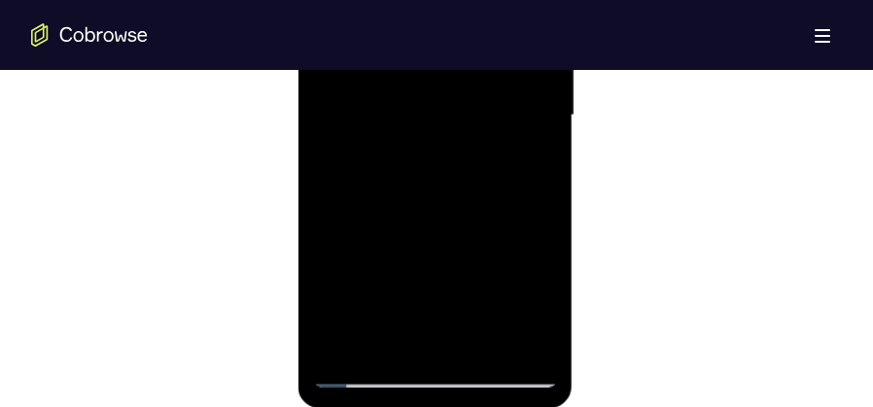
scroll to position [1270, 0]
drag, startPoint x: 490, startPoint y: 185, endPoint x: 492, endPoint y: 294, distance: 108.9
click at [492, 294] on div at bounding box center [434, 117] width 245 height 544
drag, startPoint x: 484, startPoint y: 147, endPoint x: 478, endPoint y: 286, distance: 139.1
click at [475, 301] on div at bounding box center [434, 117] width 245 height 544
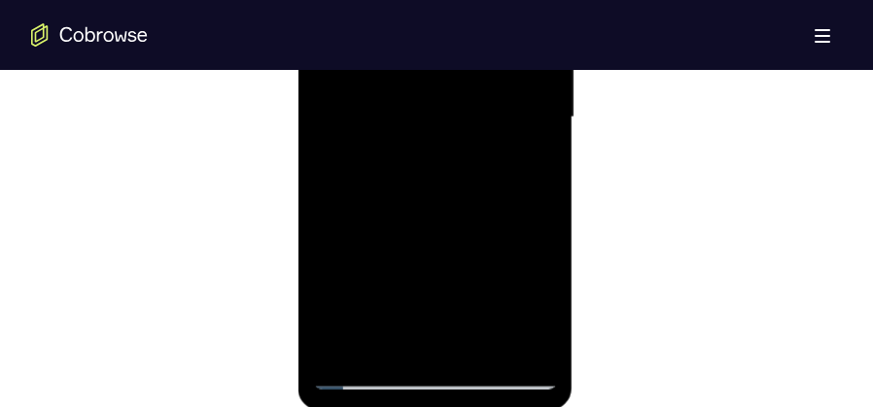
drag, startPoint x: 481, startPoint y: 174, endPoint x: 475, endPoint y: 286, distance: 111.9
click at [475, 286] on div at bounding box center [434, 117] width 245 height 544
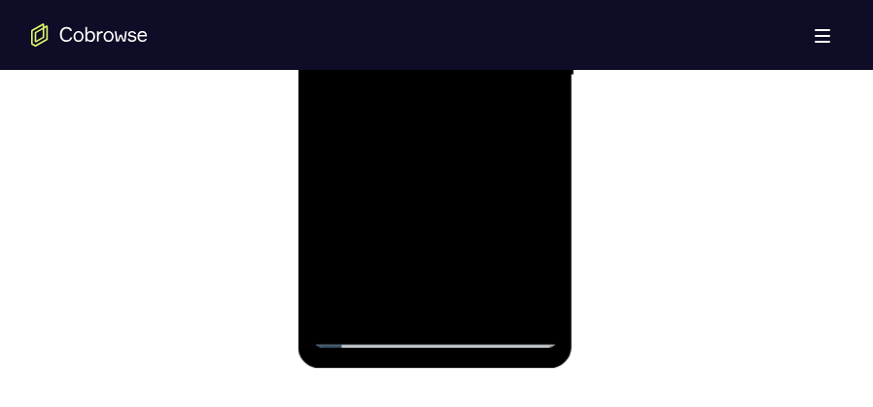
scroll to position [1368, 0]
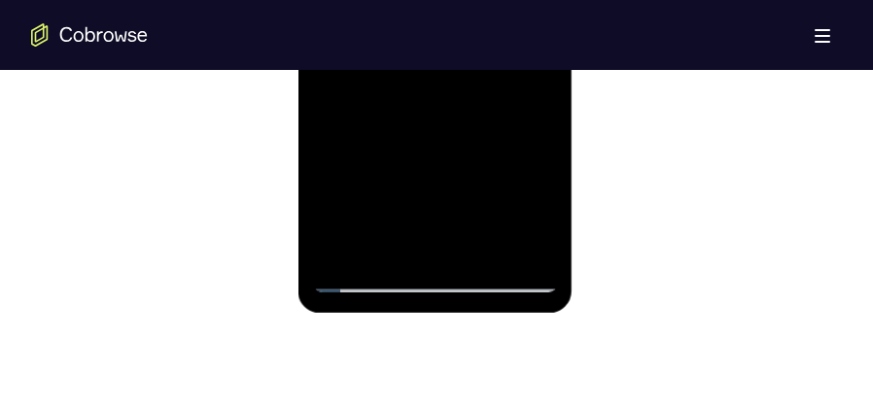
click at [486, 245] on div at bounding box center [434, 20] width 245 height 544
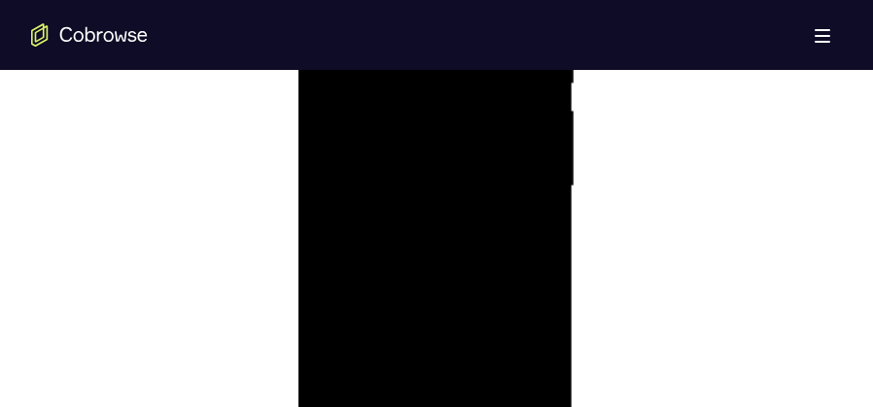
scroll to position [1076, 0]
click at [332, 113] on div at bounding box center [434, 312] width 245 height 544
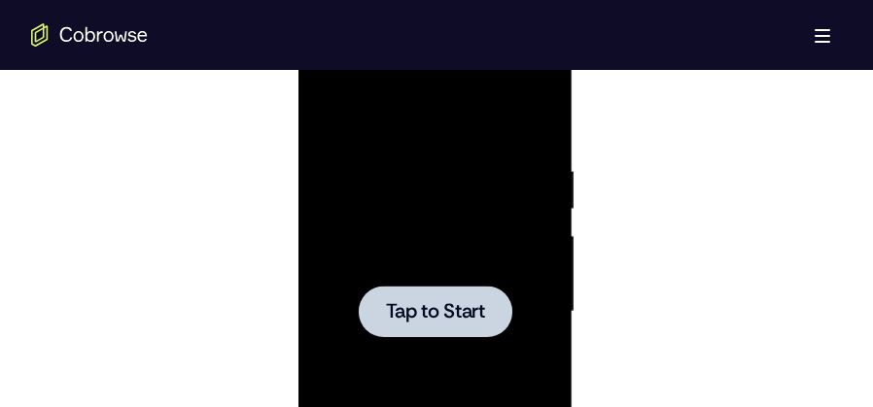
click at [404, 254] on div at bounding box center [434, 312] width 245 height 544
click at [472, 246] on div at bounding box center [434, 312] width 245 height 544
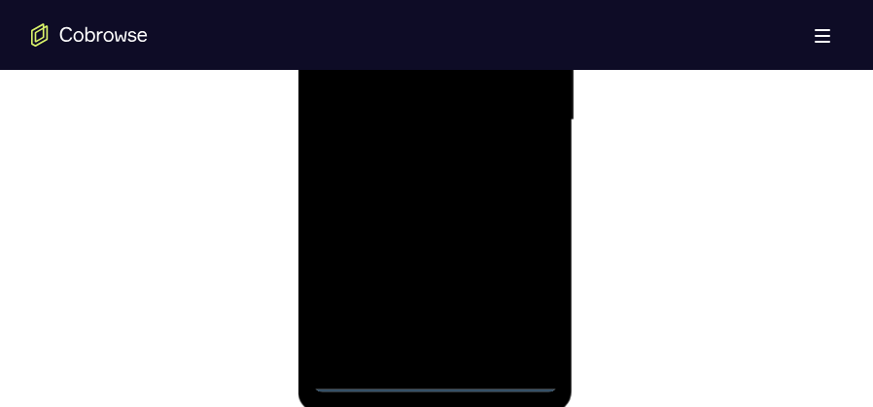
scroll to position [1270, 0]
click at [438, 372] on div at bounding box center [434, 117] width 245 height 544
click at [527, 299] on div at bounding box center [434, 117] width 245 height 544
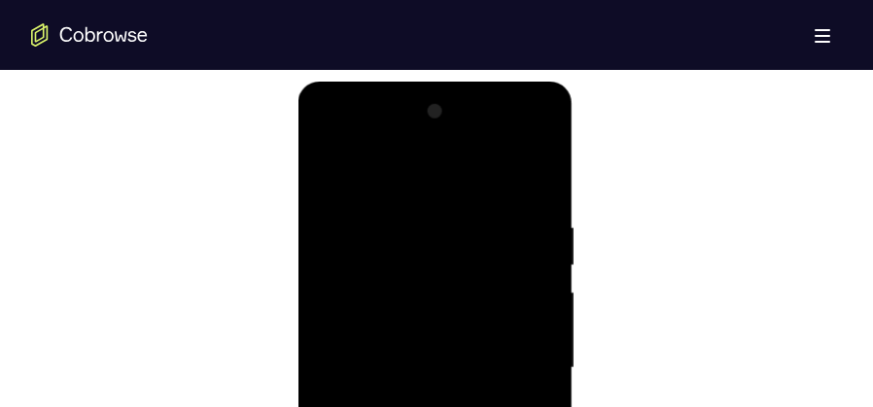
scroll to position [1076, 0]
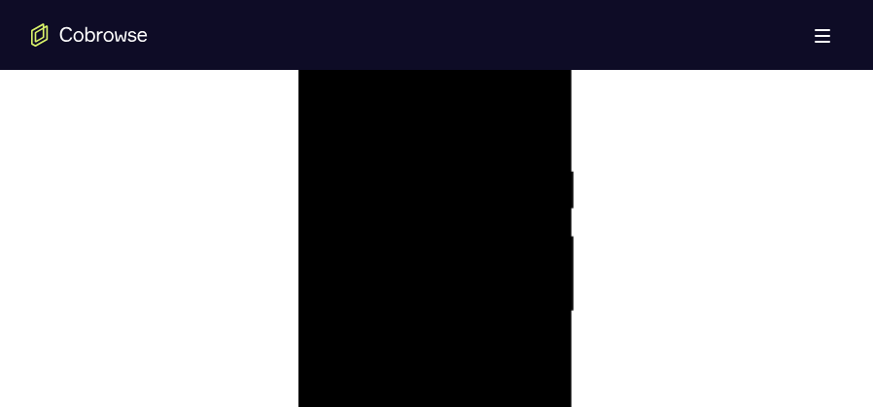
click at [429, 124] on div at bounding box center [434, 312] width 245 height 544
click at [512, 206] on div at bounding box center [434, 215] width 245 height 544
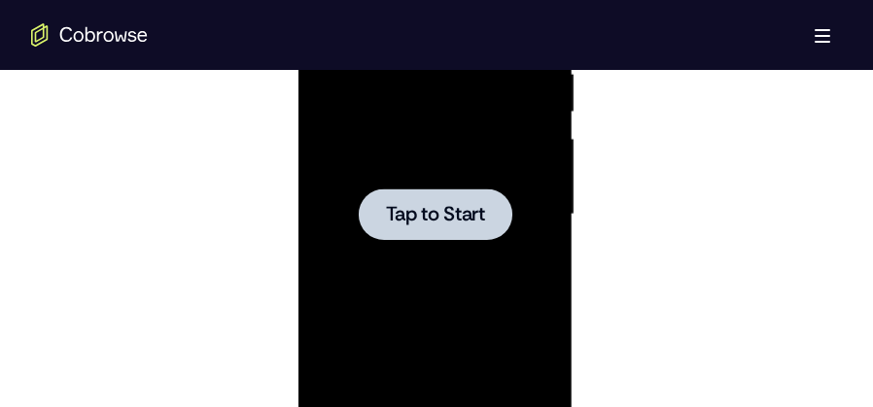
click at [431, 227] on div at bounding box center [435, 215] width 154 height 52
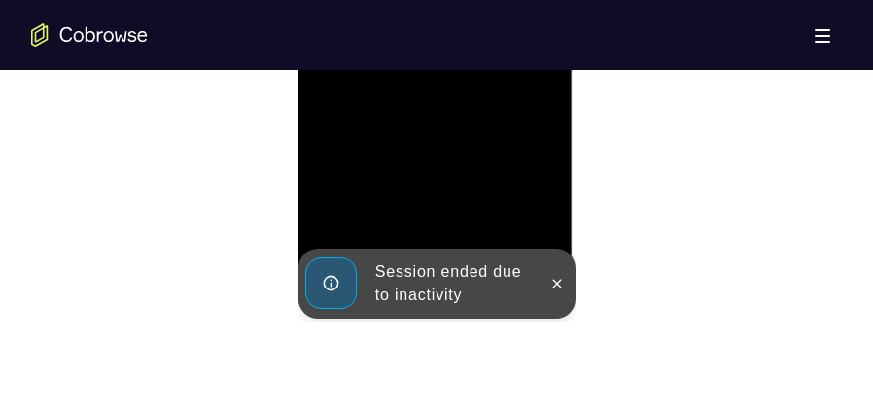
scroll to position [1416, 0]
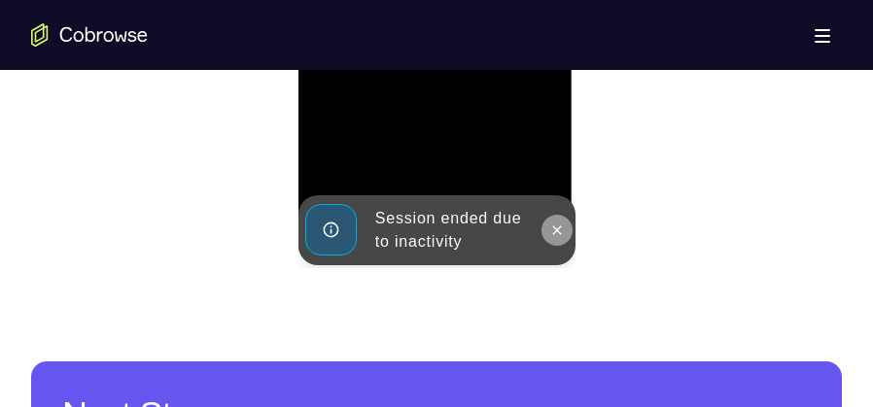
click at [555, 228] on icon at bounding box center [556, 229] width 9 height 9
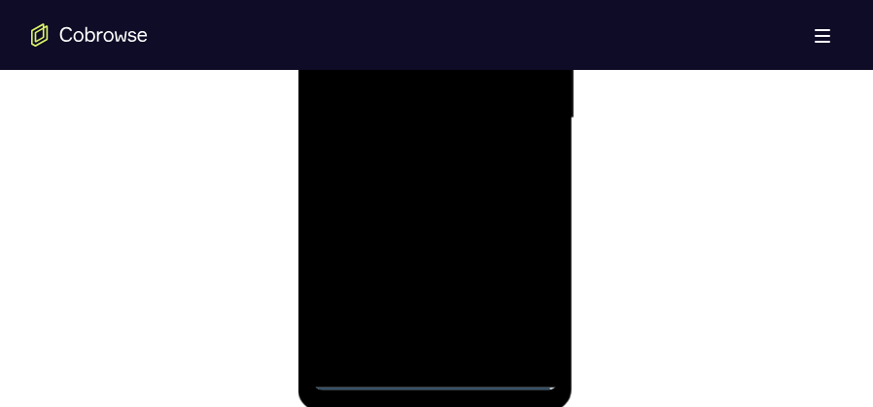
scroll to position [1270, 0]
click at [525, 301] on div at bounding box center [434, 117] width 245 height 544
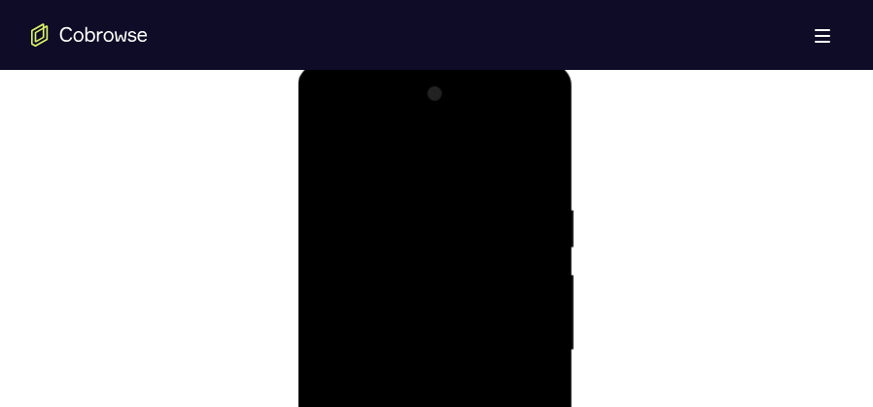
scroll to position [1027, 0]
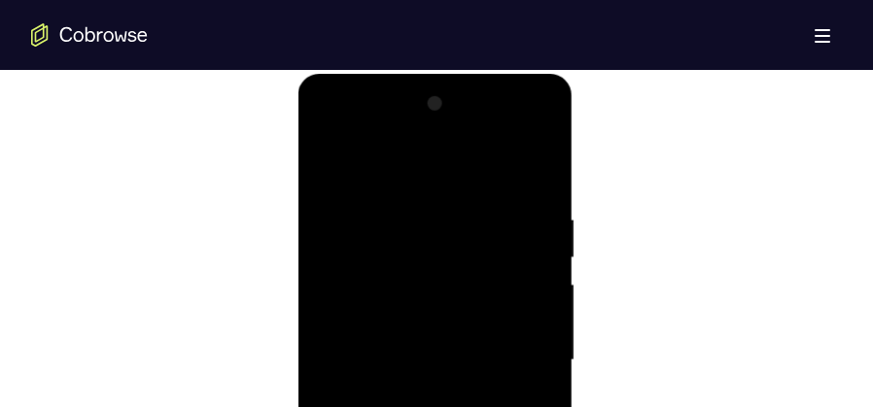
click at [421, 176] on div at bounding box center [434, 360] width 245 height 544
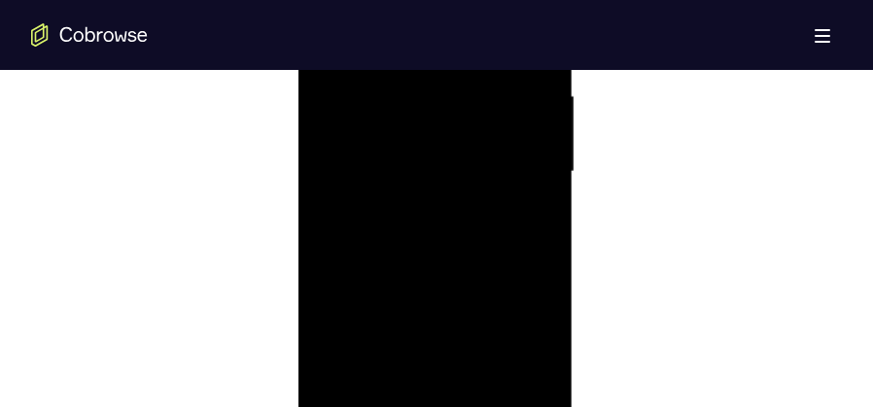
scroll to position [1222, 0]
click at [516, 153] on div at bounding box center [434, 166] width 245 height 544
click at [420, 201] on div at bounding box center [434, 166] width 245 height 544
click at [409, 194] on div at bounding box center [434, 215] width 245 height 544
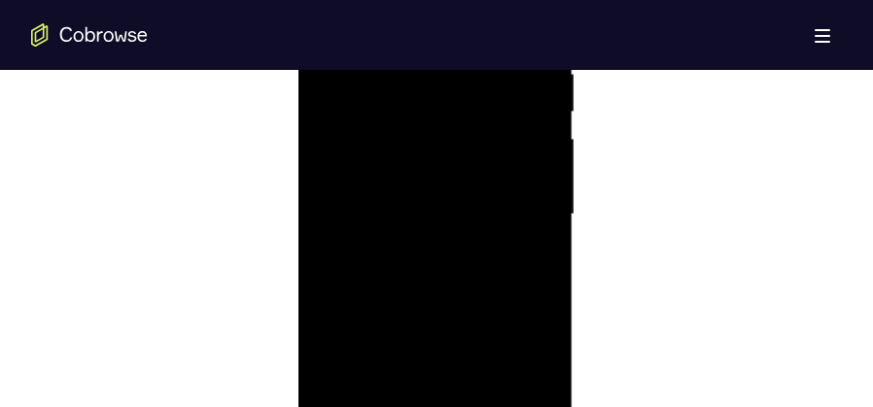
click at [401, 199] on div at bounding box center [434, 215] width 245 height 544
click at [442, 215] on div at bounding box center [434, 215] width 245 height 544
click at [430, 291] on div at bounding box center [434, 215] width 245 height 544
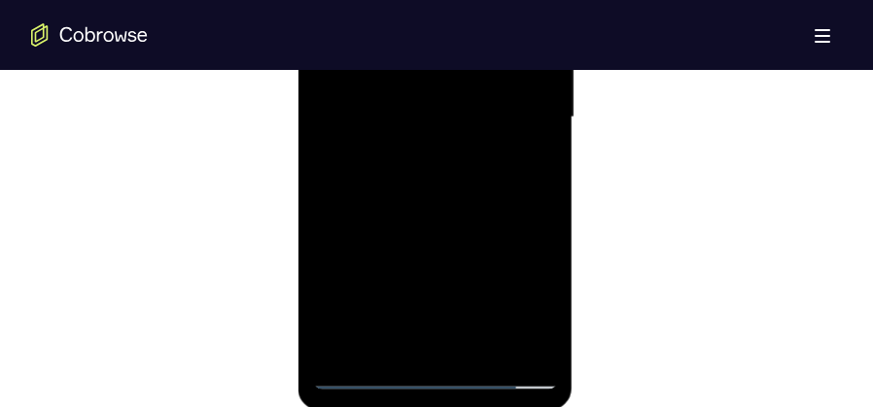
click at [487, 345] on div at bounding box center [434, 117] width 245 height 544
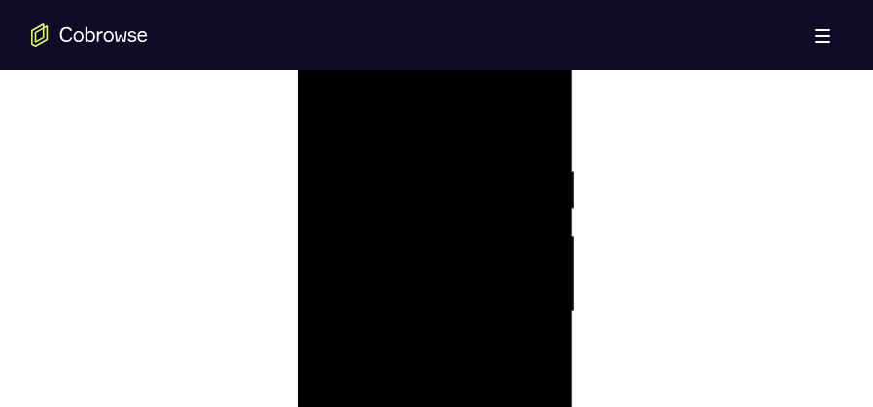
scroll to position [1125, 0]
click at [449, 361] on div at bounding box center [434, 263] width 245 height 544
click at [444, 260] on div at bounding box center [434, 263] width 245 height 544
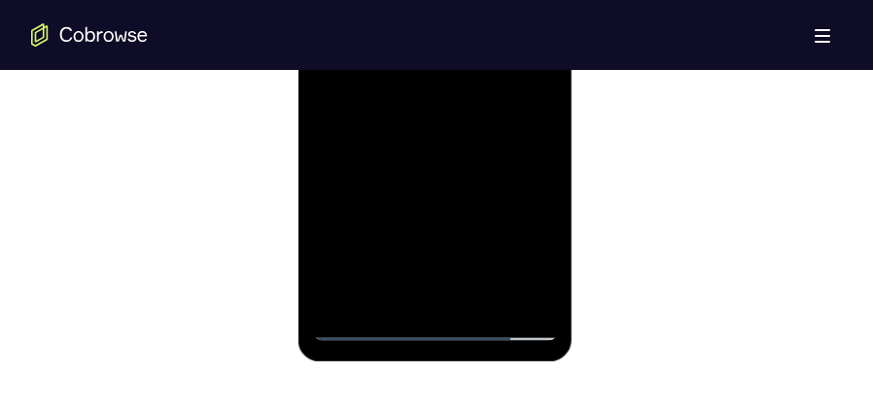
scroll to position [1222, 0]
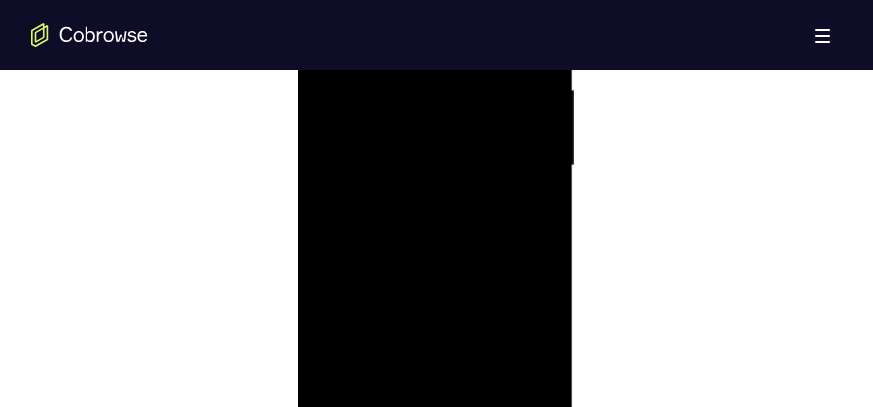
click at [440, 148] on div at bounding box center [434, 166] width 245 height 544
click at [547, 185] on div at bounding box center [434, 166] width 245 height 544
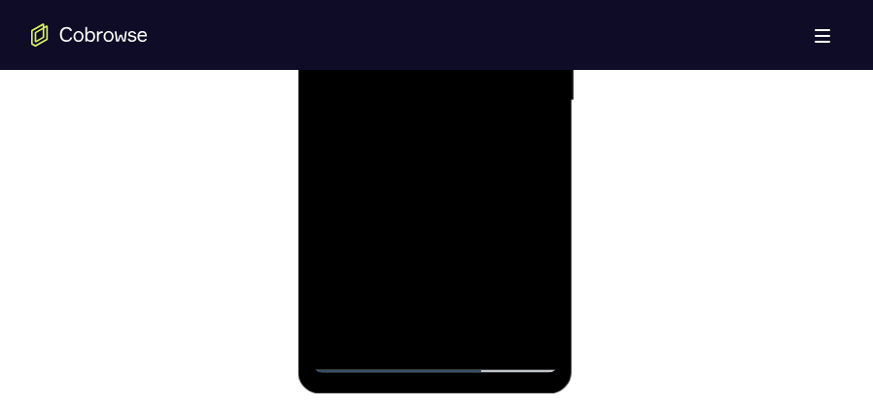
scroll to position [1270, 0]
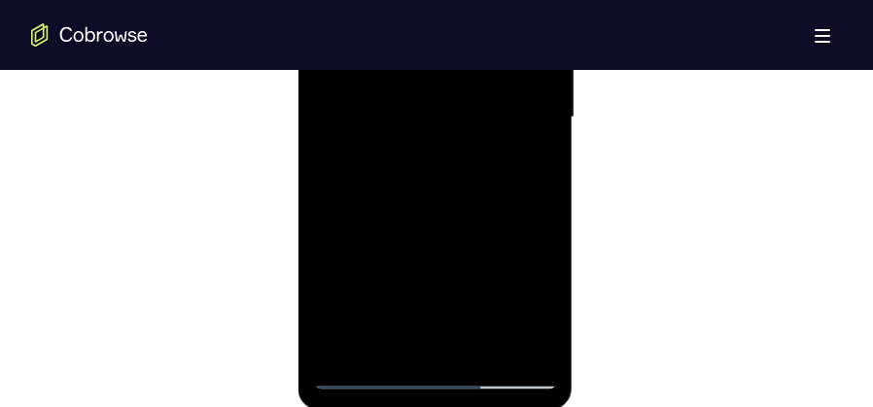
click at [492, 189] on div at bounding box center [434, 117] width 245 height 544
click at [490, 134] on div at bounding box center [434, 117] width 245 height 544
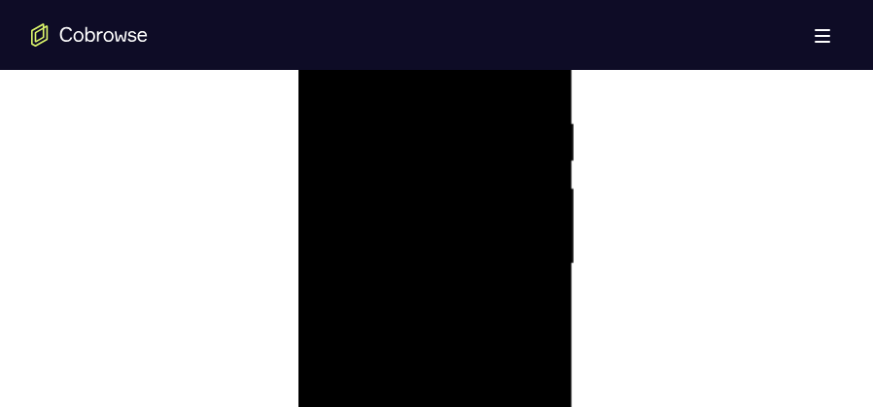
scroll to position [1076, 0]
click at [404, 155] on div at bounding box center [434, 312] width 245 height 544
click at [406, 156] on div at bounding box center [434, 312] width 245 height 544
click at [406, 157] on div at bounding box center [434, 312] width 245 height 544
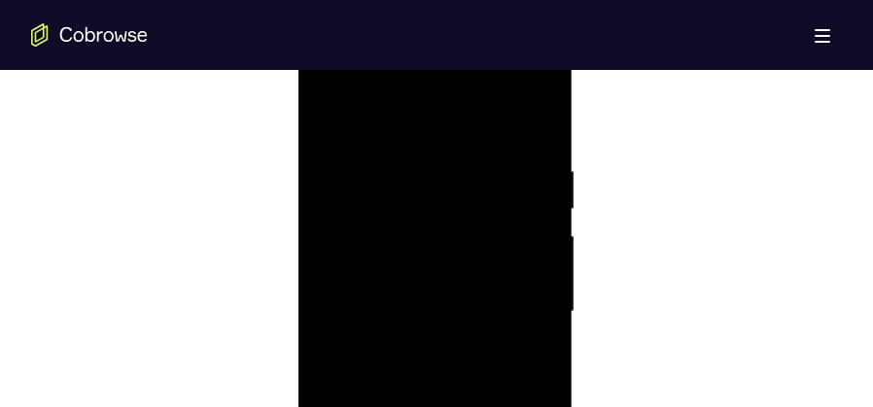
click at [407, 197] on div at bounding box center [434, 312] width 245 height 544
click at [446, 385] on div at bounding box center [434, 166] width 245 height 544
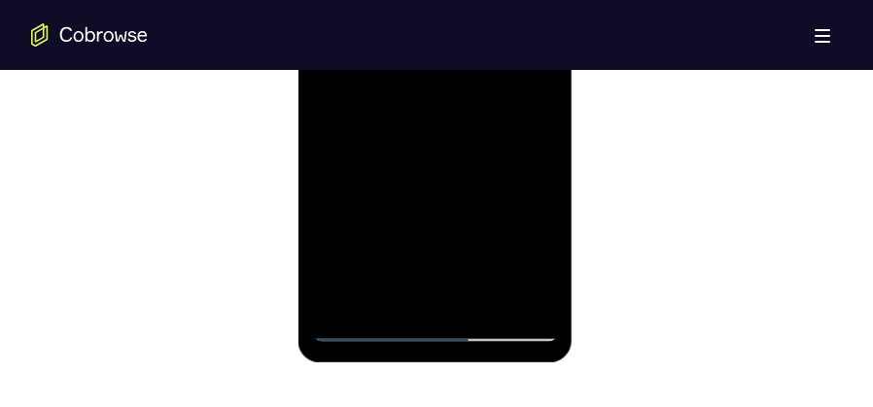
scroll to position [1319, 0]
click at [376, 290] on div at bounding box center [434, 69] width 245 height 544
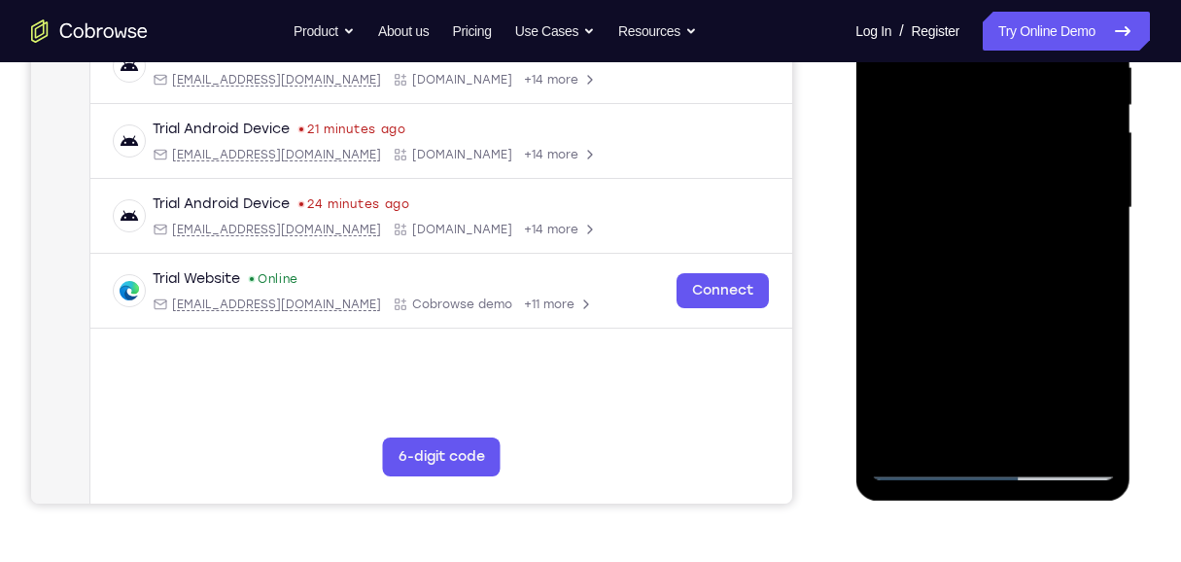
scroll to position [395, 0]
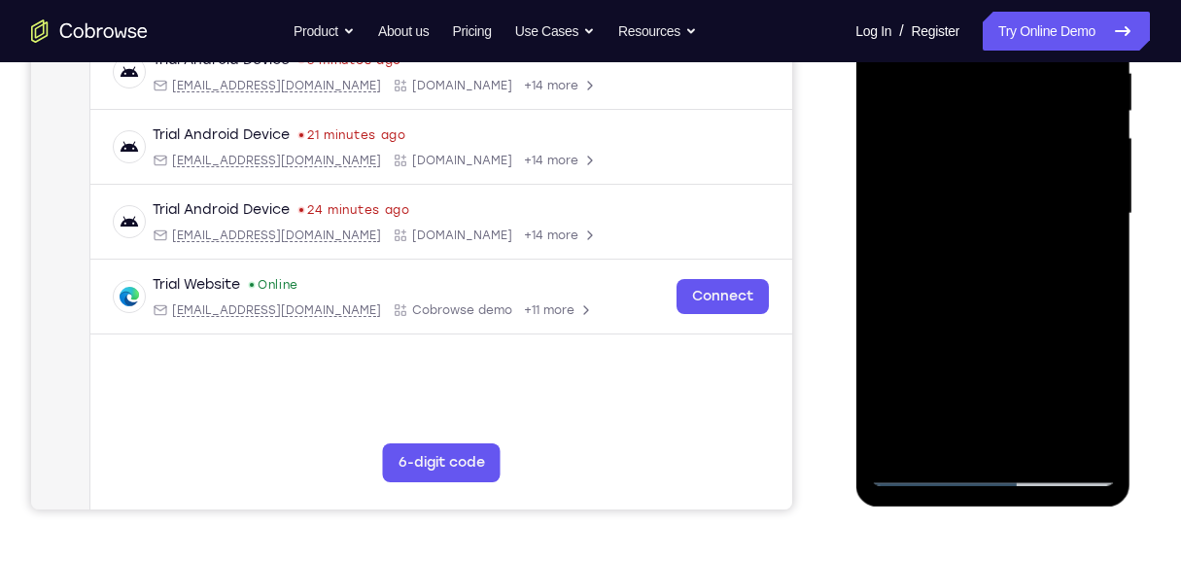
click at [993, 266] on div at bounding box center [992, 214] width 245 height 544
click at [940, 436] on div at bounding box center [992, 214] width 245 height 544
click at [1016, 354] on div at bounding box center [992, 214] width 245 height 544
click at [1092, 249] on div at bounding box center [992, 214] width 245 height 544
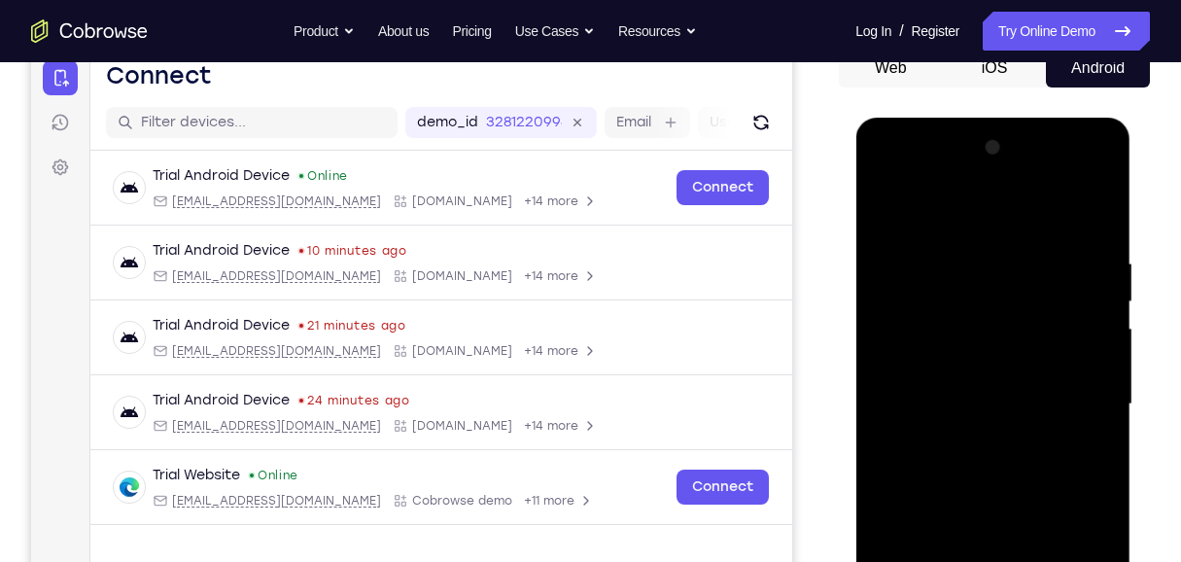
scroll to position [330, 0]
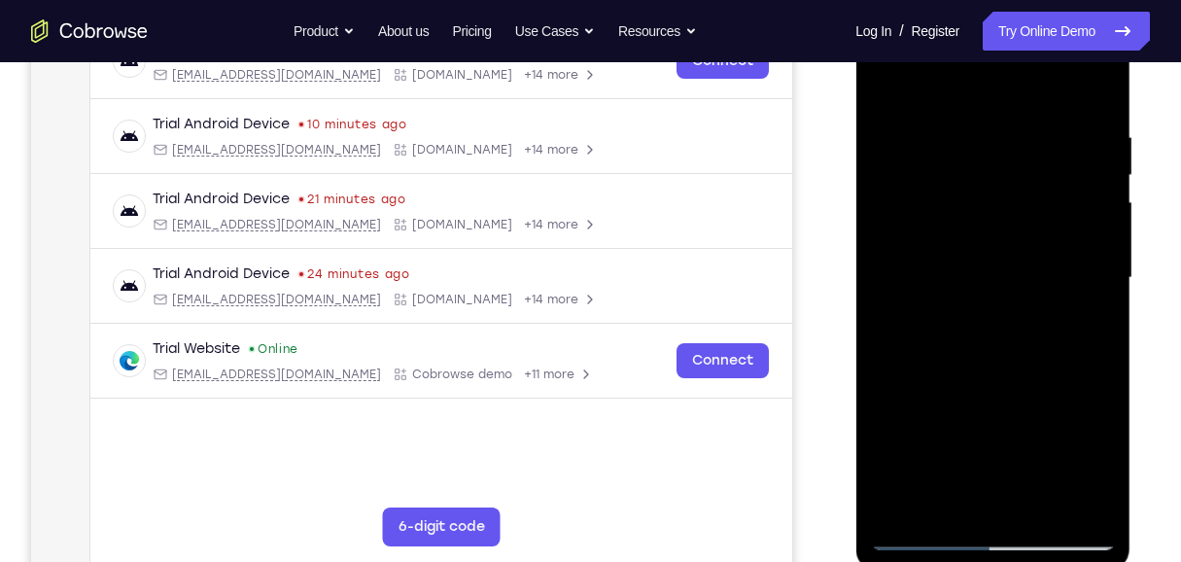
click at [998, 326] on div at bounding box center [992, 278] width 245 height 544
click at [909, 326] on div at bounding box center [992, 278] width 245 height 544
click at [987, 328] on div at bounding box center [992, 278] width 245 height 544
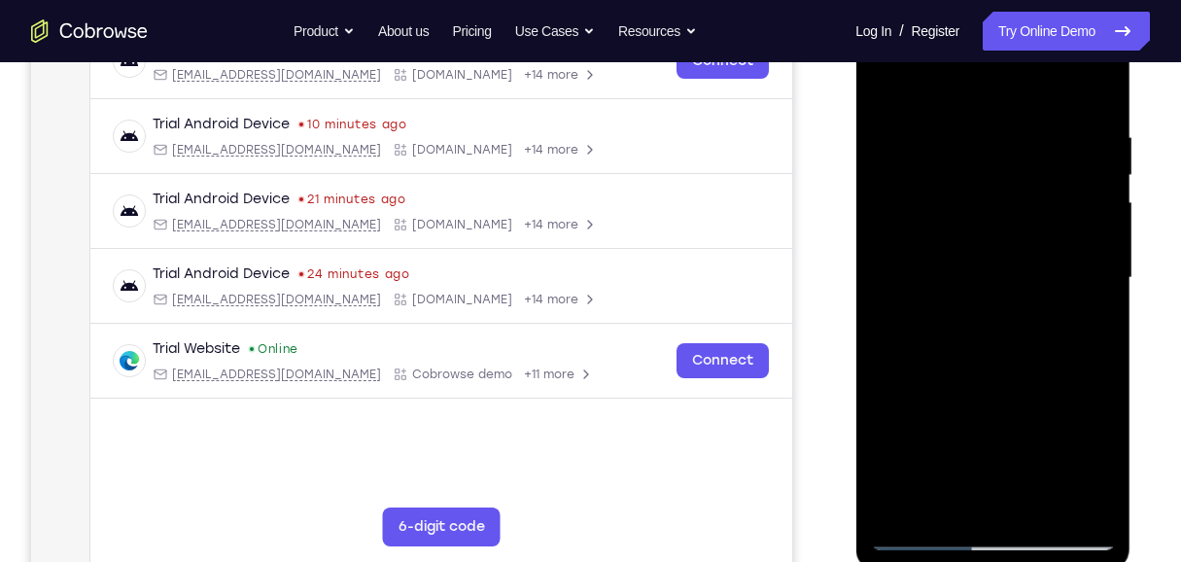
click at [996, 327] on div at bounding box center [992, 278] width 245 height 544
click at [944, 503] on div at bounding box center [992, 278] width 245 height 544
click at [1047, 433] on div at bounding box center [992, 278] width 245 height 544
click at [1084, 315] on div at bounding box center [992, 278] width 245 height 544
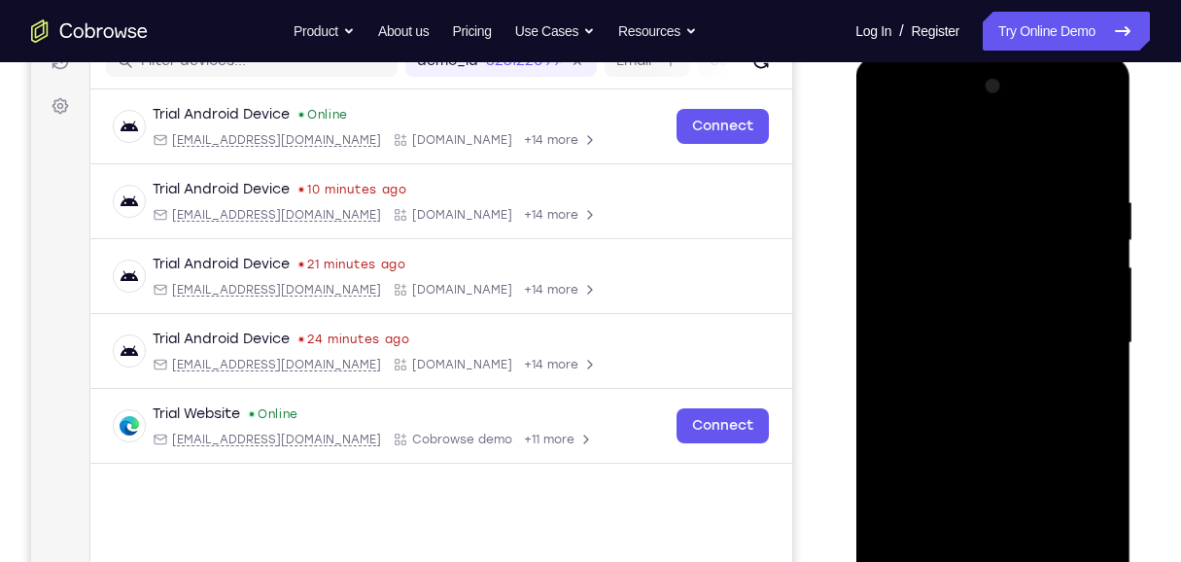
click at [891, 152] on div at bounding box center [992, 343] width 245 height 544
click at [967, 328] on div at bounding box center [992, 343] width 245 height 544
click at [943, 148] on div at bounding box center [992, 343] width 245 height 544
click at [884, 145] on div at bounding box center [992, 343] width 245 height 544
click at [984, 301] on div at bounding box center [992, 343] width 245 height 544
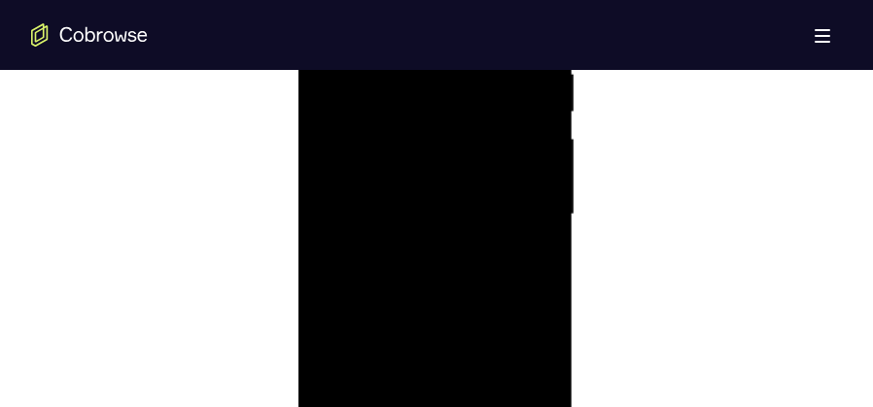
scroll to position [0, 0]
click at [546, 241] on div at bounding box center [434, 215] width 245 height 544
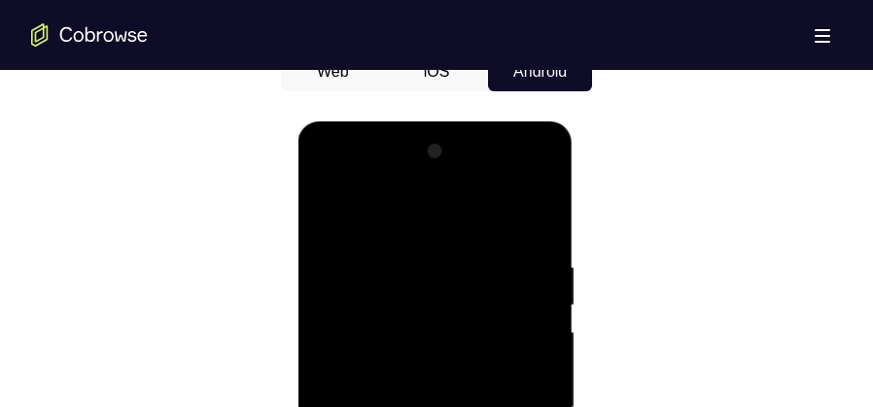
scroll to position [979, 0]
click at [322, 224] on div at bounding box center [434, 409] width 245 height 544
click at [329, 219] on div at bounding box center [434, 409] width 245 height 544
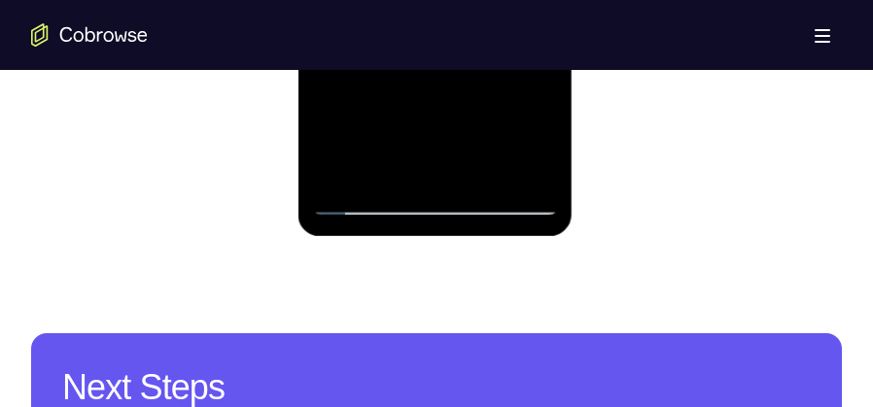
scroll to position [1222, 0]
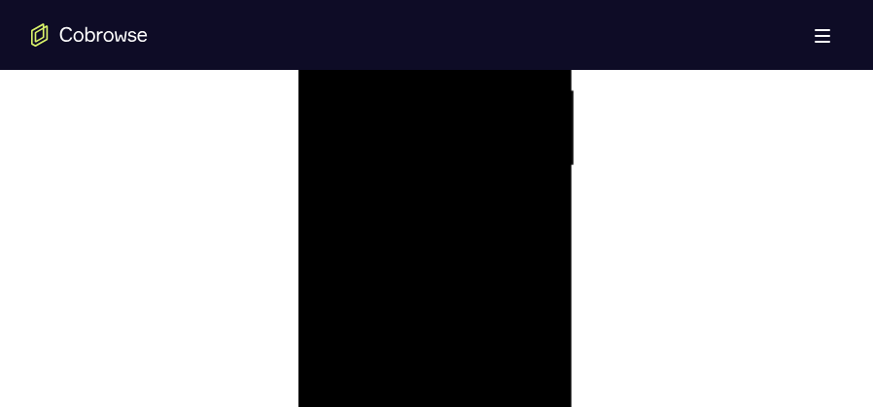
drag, startPoint x: 438, startPoint y: 259, endPoint x: 409, endPoint y: 193, distance: 71.4
click at [409, 193] on div at bounding box center [434, 166] width 245 height 544
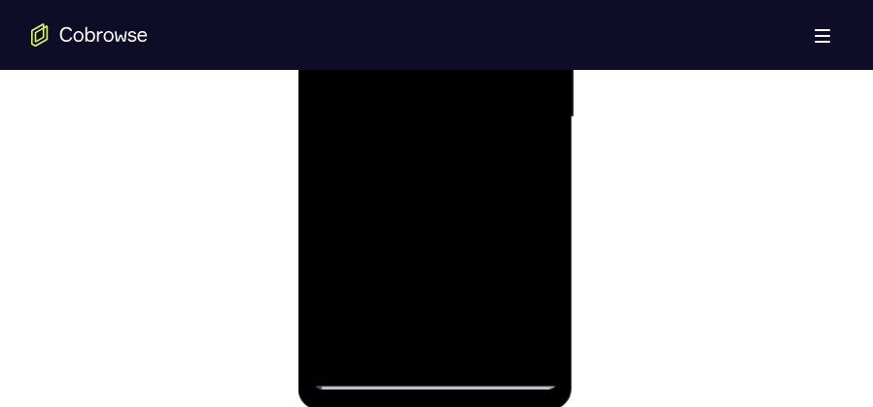
drag, startPoint x: 455, startPoint y: 194, endPoint x: 464, endPoint y: 288, distance: 93.7
click at [463, 280] on div at bounding box center [434, 117] width 245 height 544
drag, startPoint x: 450, startPoint y: 155, endPoint x: 469, endPoint y: 282, distance: 128.8
click at [471, 275] on div at bounding box center [434, 117] width 245 height 544
drag, startPoint x: 446, startPoint y: 124, endPoint x: 457, endPoint y: 285, distance: 160.7
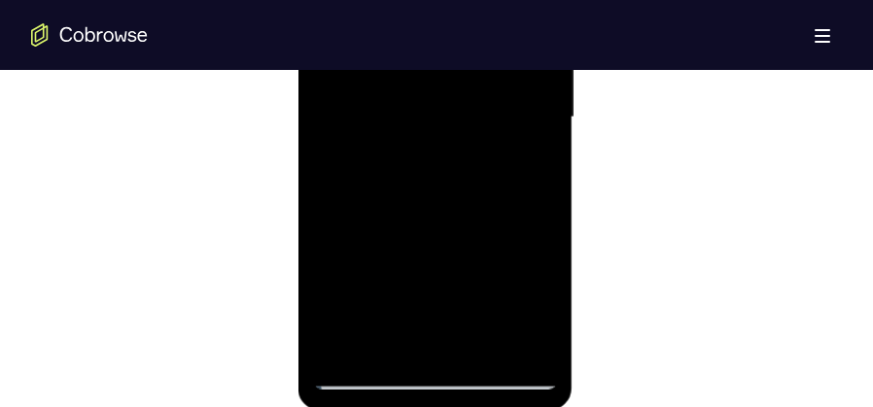
click at [463, 288] on div at bounding box center [434, 117] width 245 height 544
drag, startPoint x: 447, startPoint y: 146, endPoint x: 447, endPoint y: 298, distance: 152.6
click at [452, 305] on div at bounding box center [434, 117] width 245 height 544
drag, startPoint x: 417, startPoint y: 116, endPoint x: 424, endPoint y: 286, distance: 170.2
click at [428, 288] on div at bounding box center [434, 117] width 245 height 544
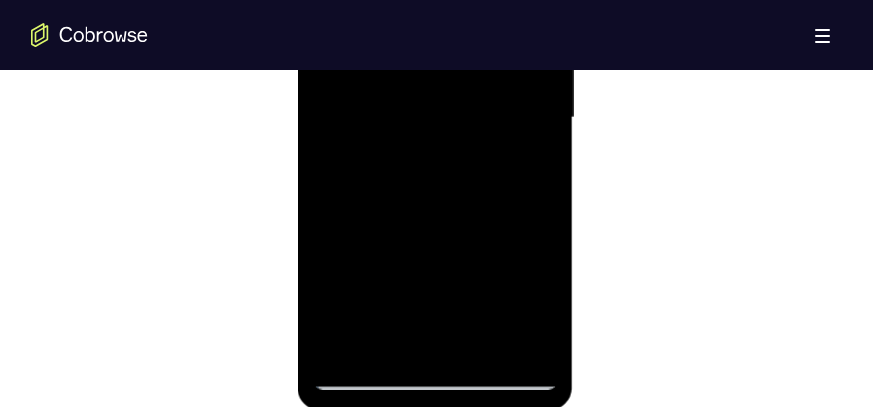
drag, startPoint x: 420, startPoint y: 194, endPoint x: 410, endPoint y: 123, distance: 71.6
click at [410, 123] on div at bounding box center [434, 117] width 245 height 544
